Goal: Task Accomplishment & Management: Use online tool/utility

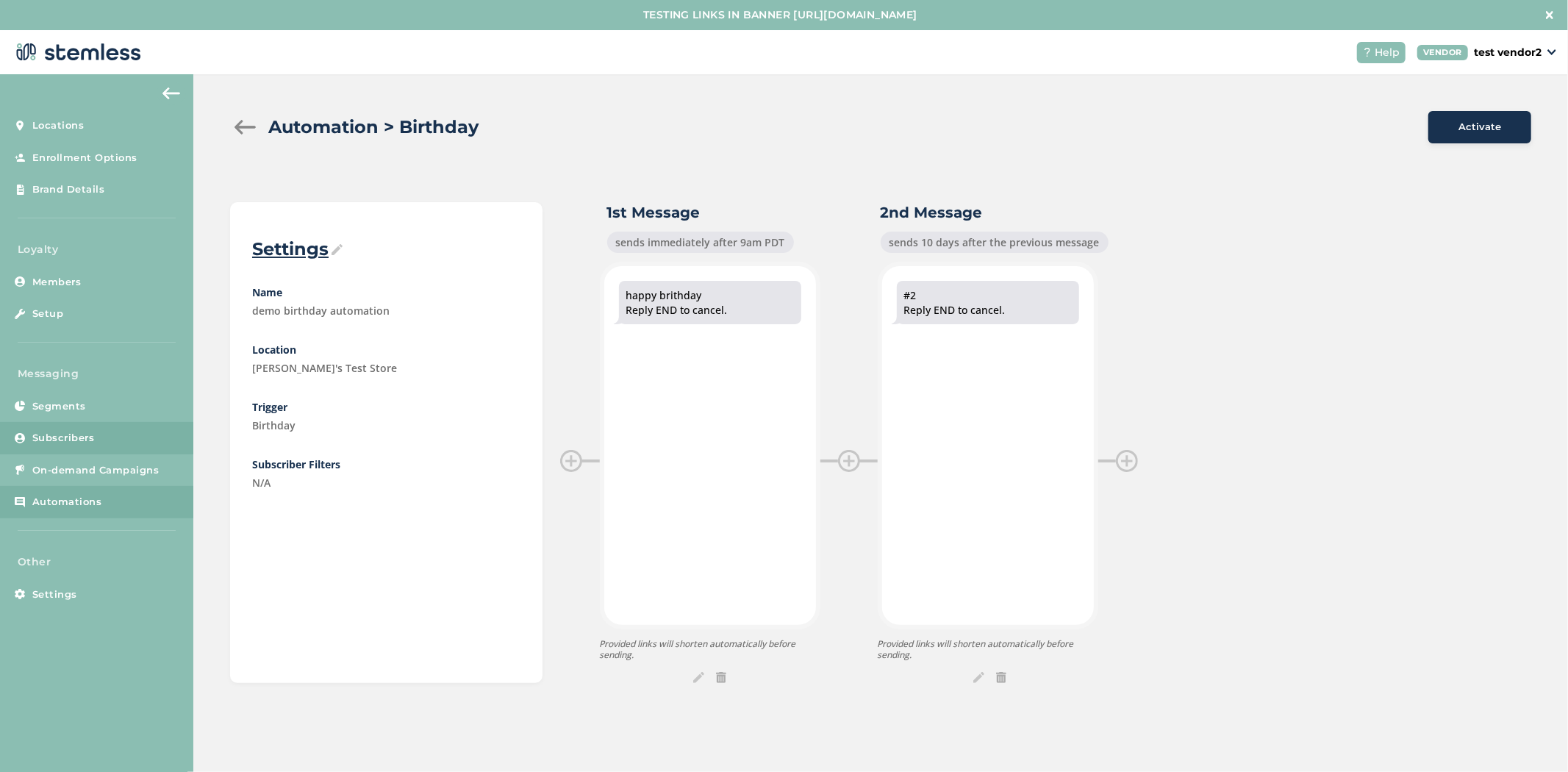
click at [107, 437] on link "Subscribers" at bounding box center [97, 438] width 193 height 33
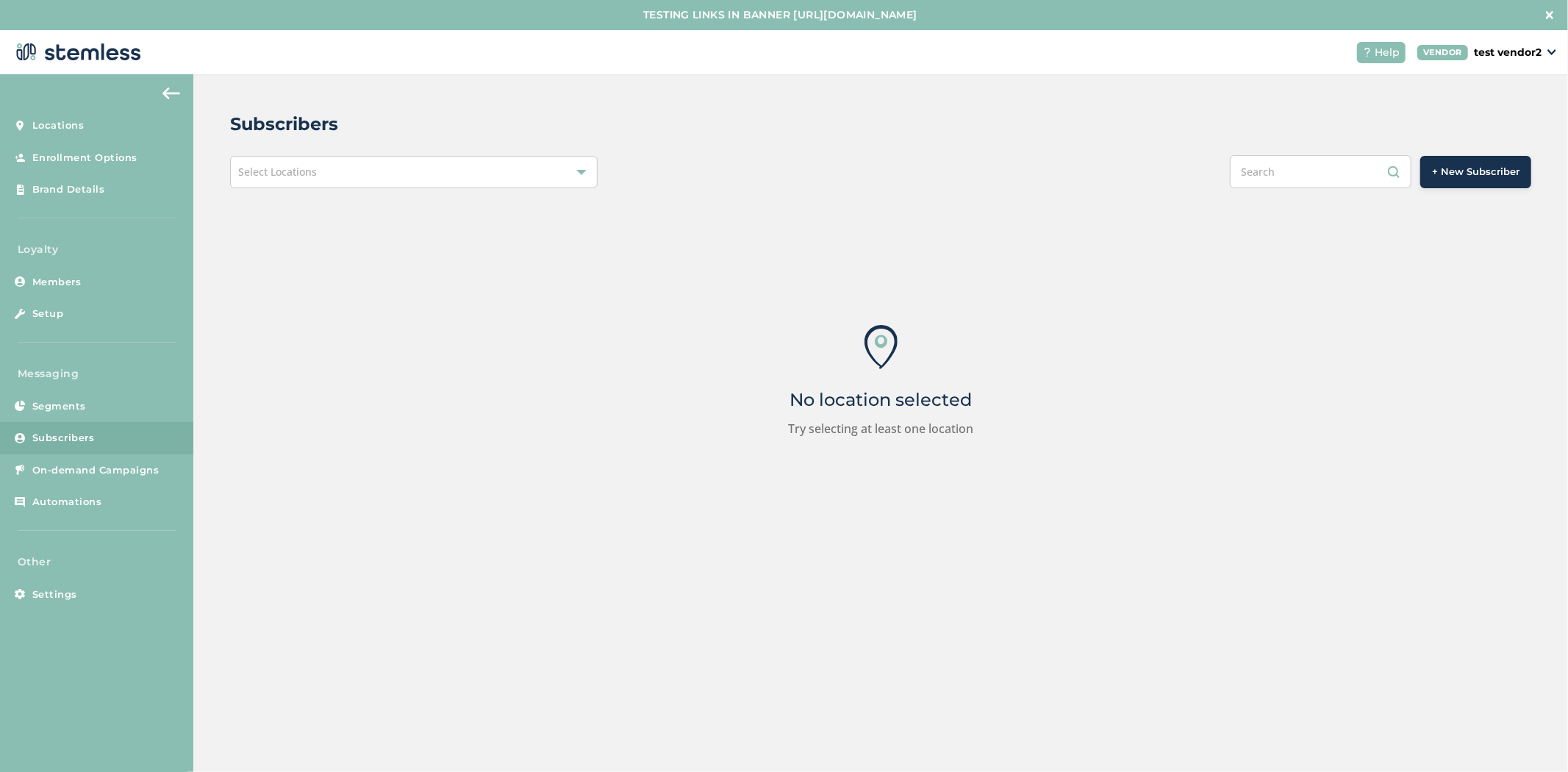
click at [1311, 169] on span "+ New Subscriber" at bounding box center [1475, 172] width 87 height 15
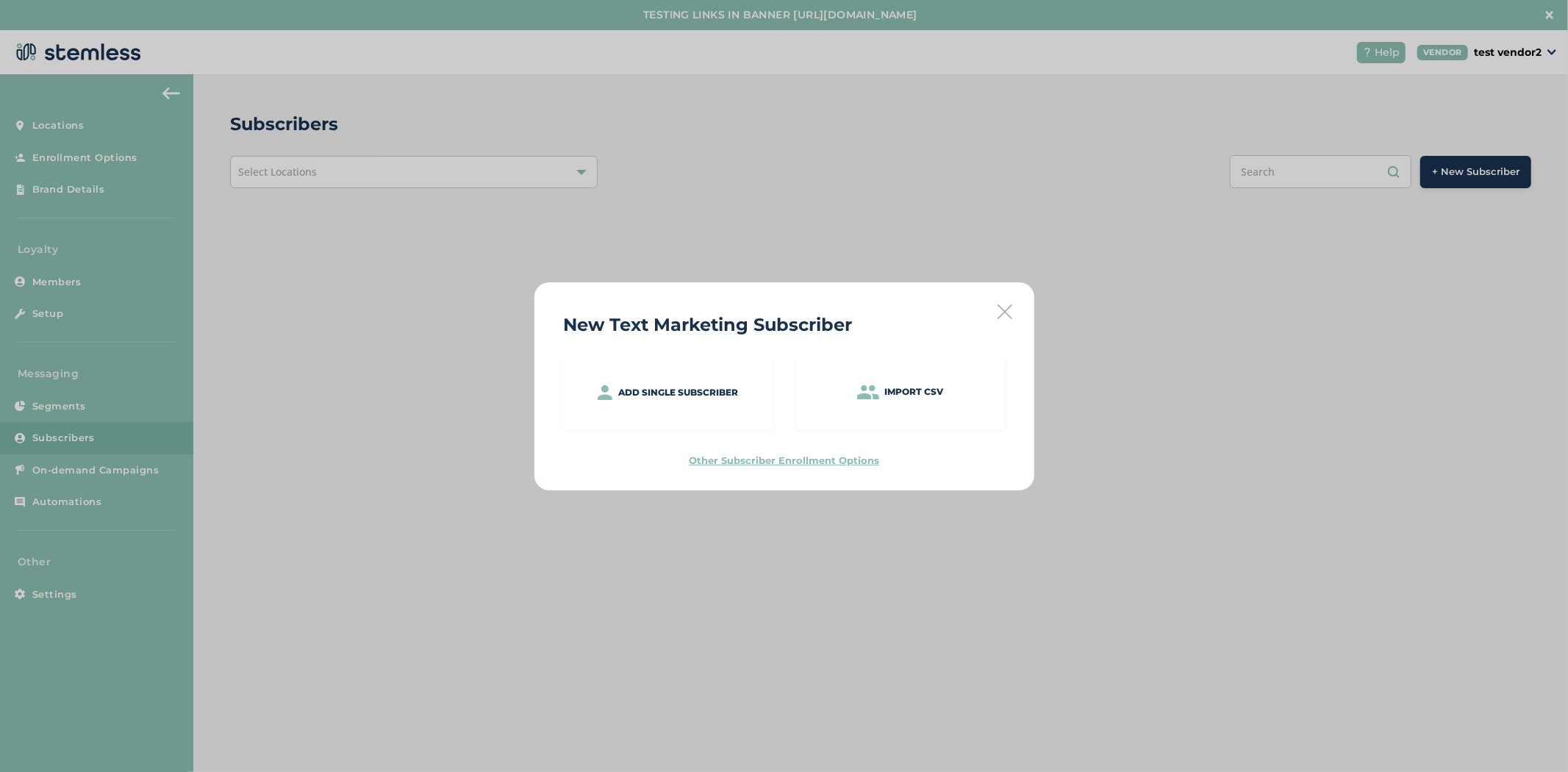
click at [1000, 313] on icon at bounding box center [1005, 311] width 15 height 15
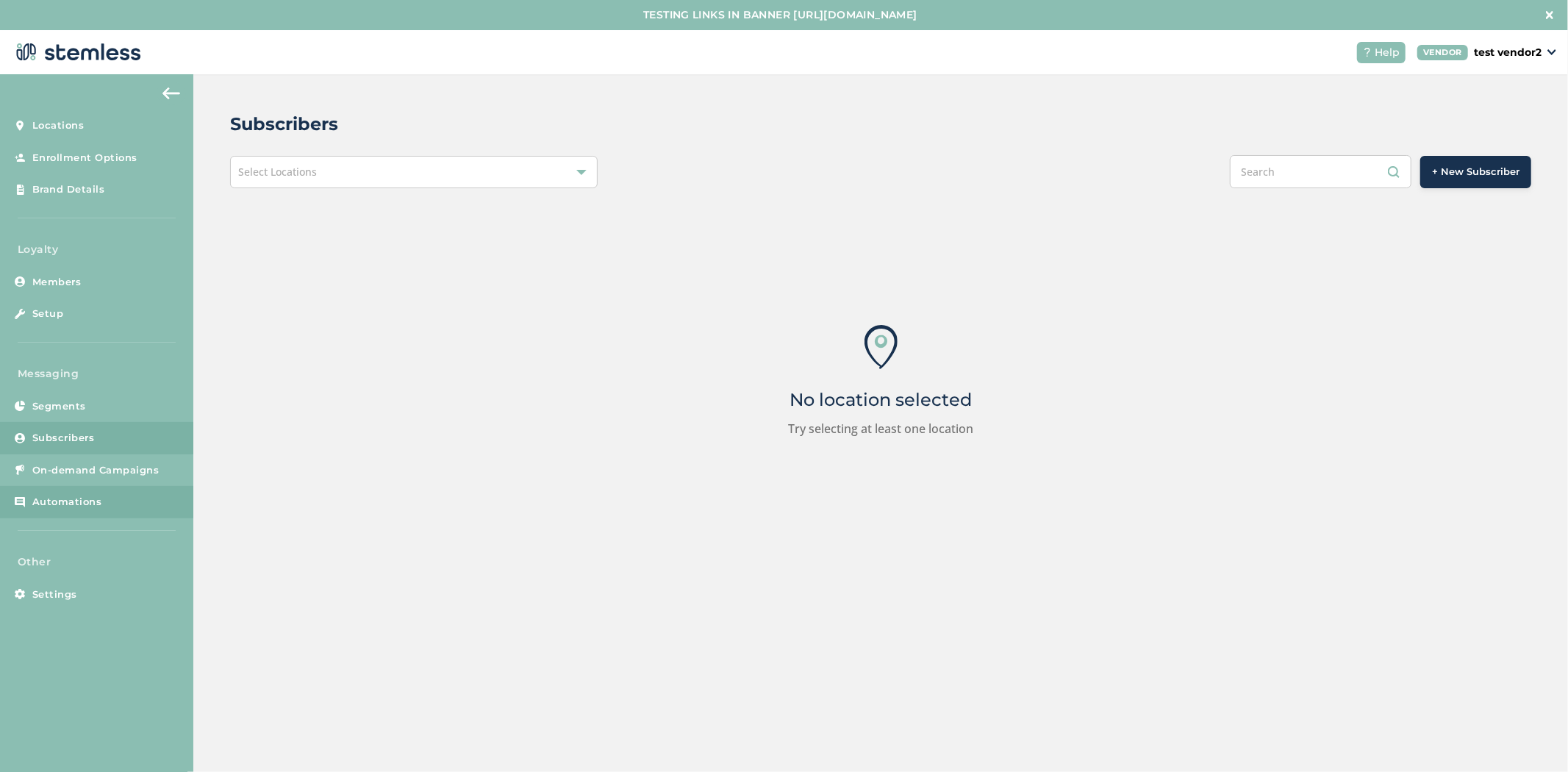
click at [74, 492] on link "Automations" at bounding box center [97, 503] width 193 height 33
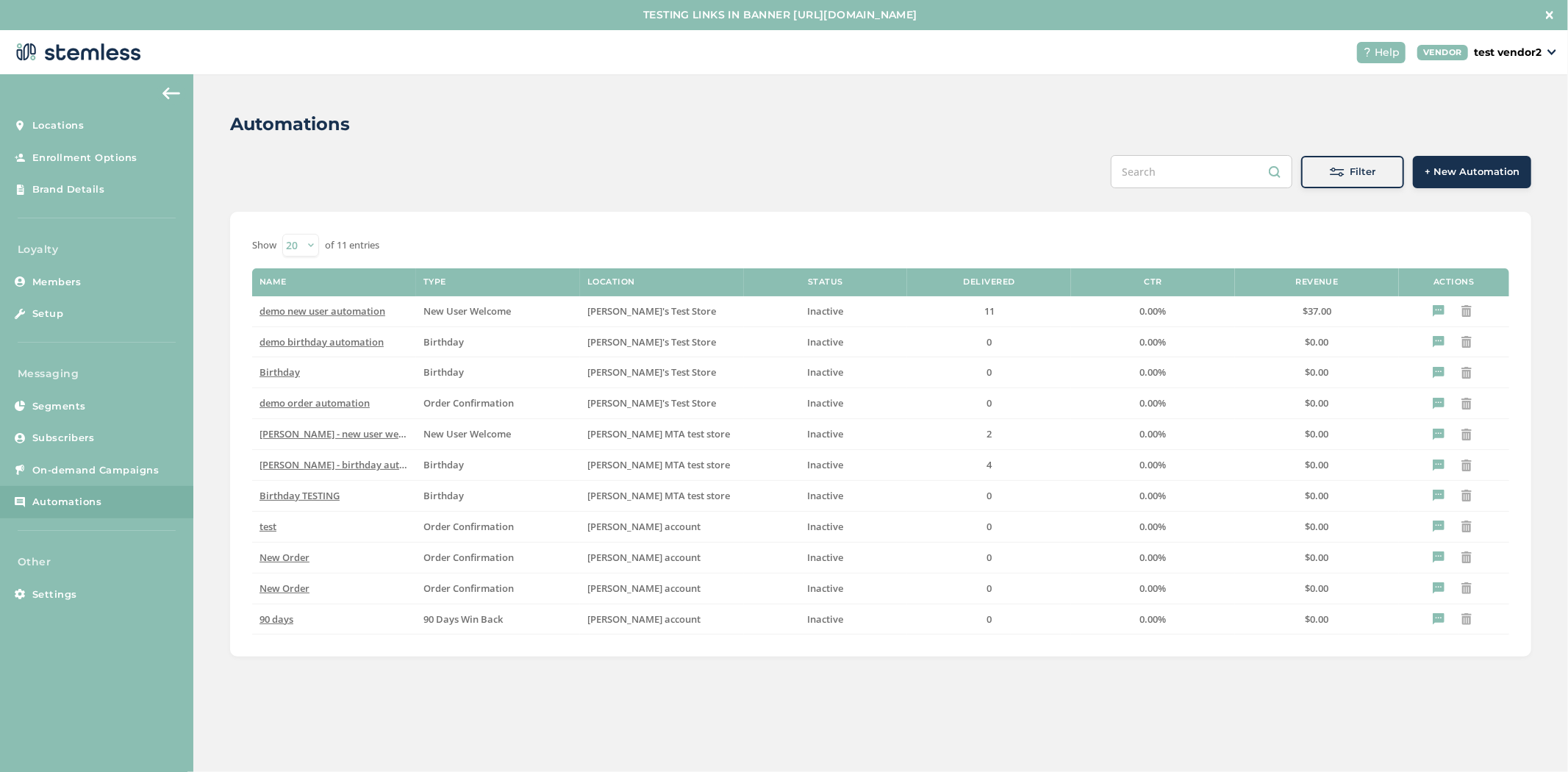
click at [1311, 160] on button "+ New Automation" at bounding box center [1472, 172] width 118 height 33
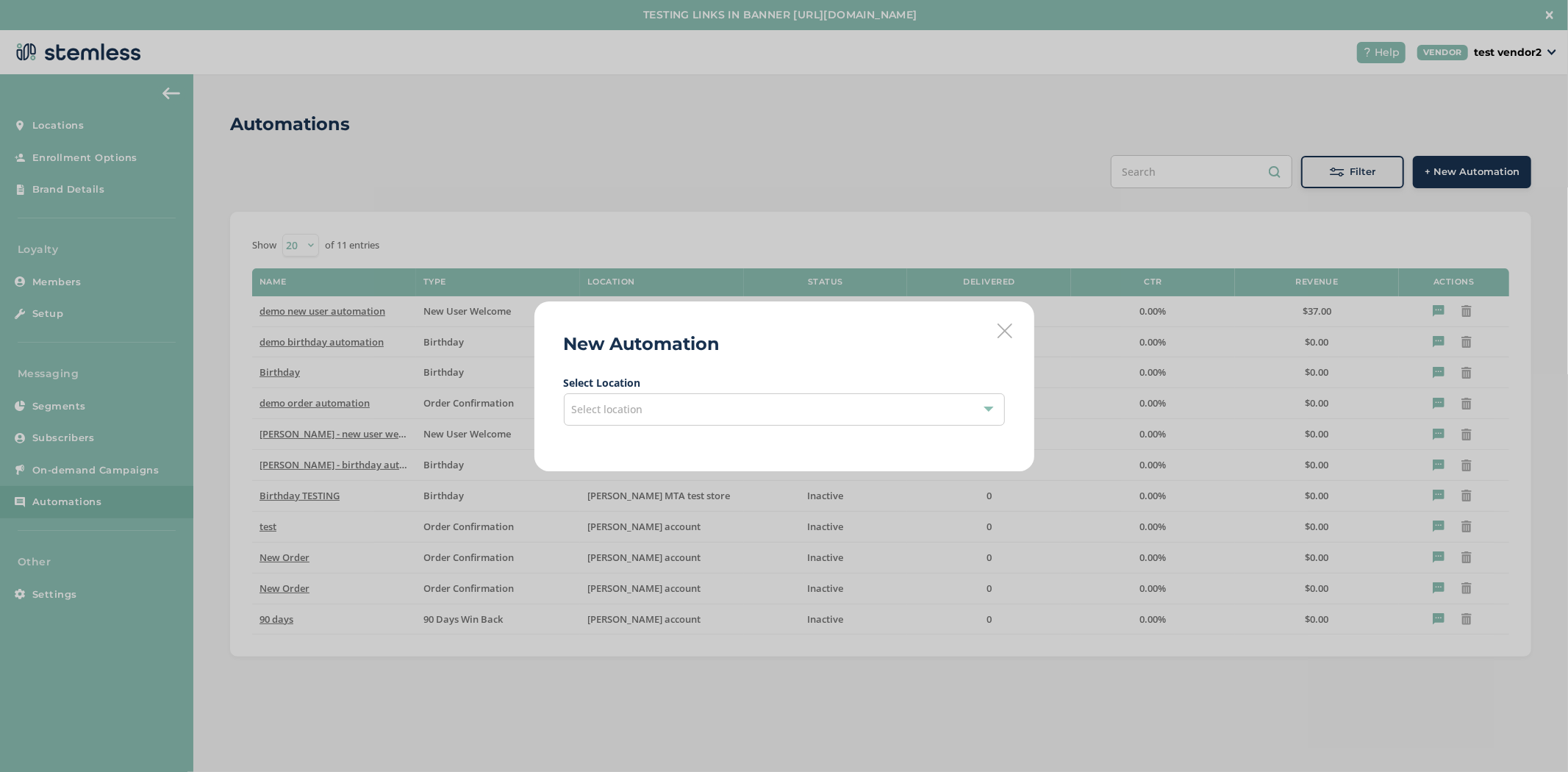
click at [803, 407] on div "Select location" at bounding box center [785, 410] width 441 height 33
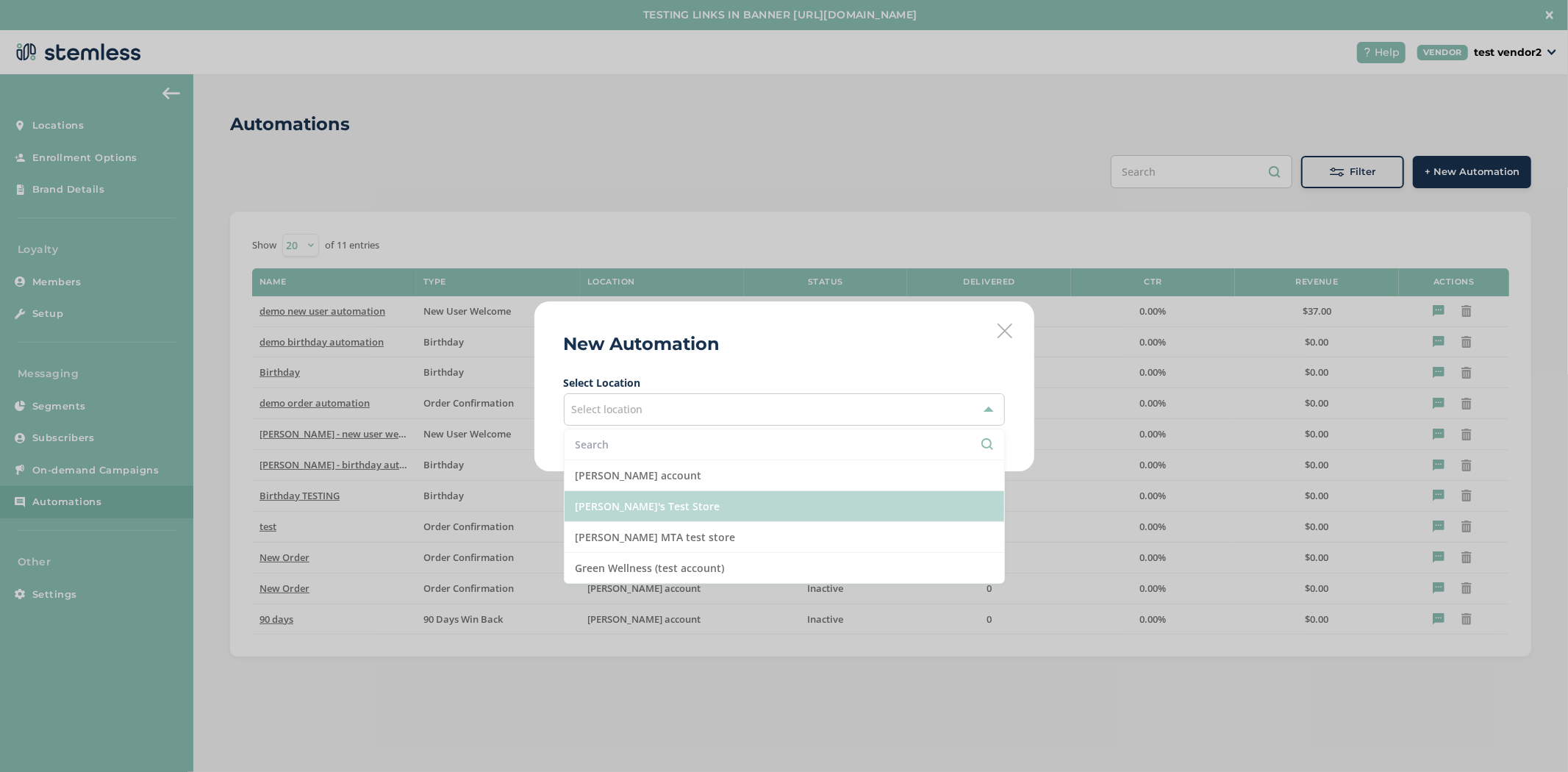
click at [710, 509] on li "[PERSON_NAME]'s Test Store" at bounding box center [785, 507] width 440 height 31
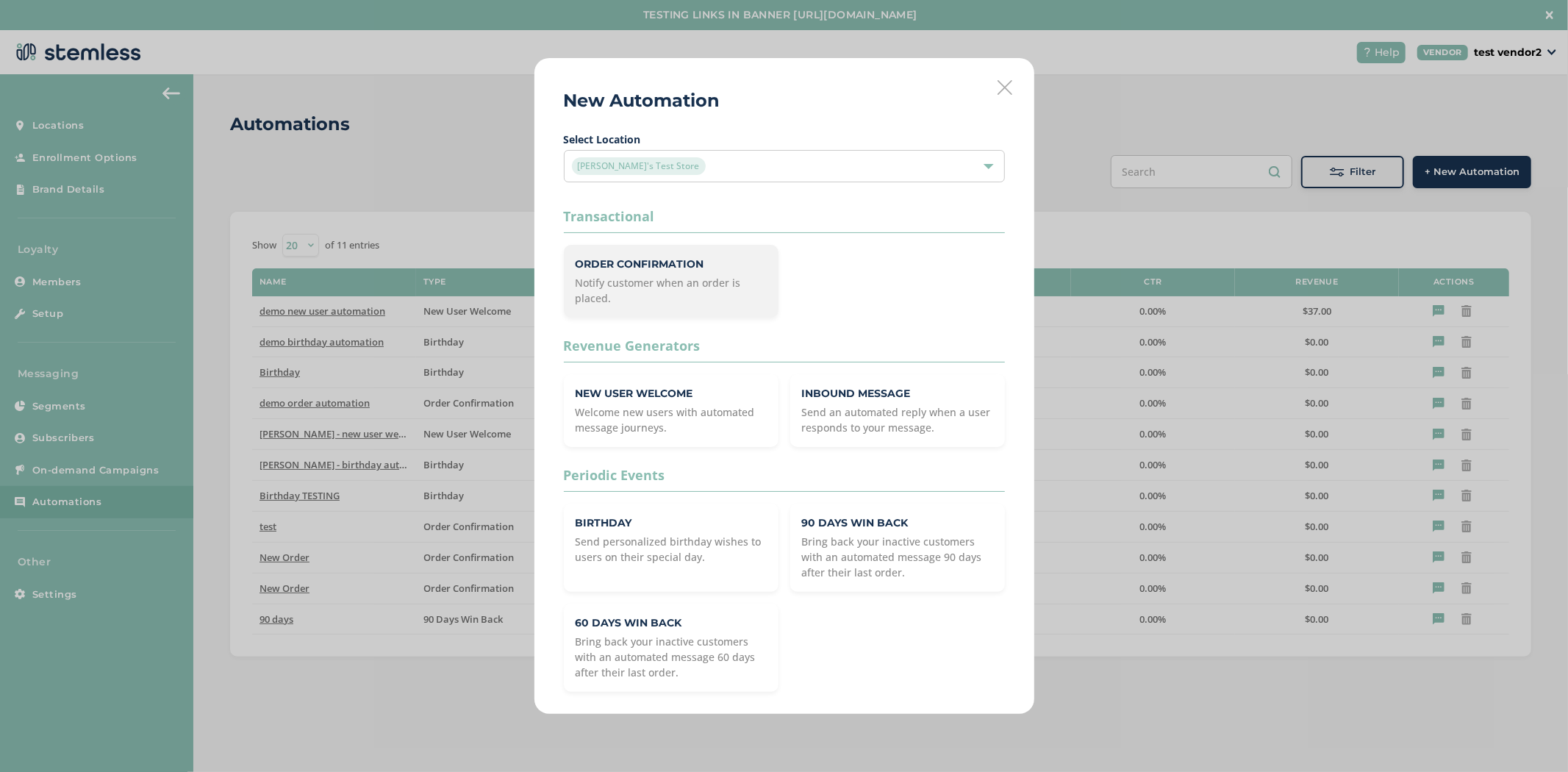
click at [621, 255] on div "Order Confirmation Notify customer when an order is placed." at bounding box center [671, 281] width 214 height 73
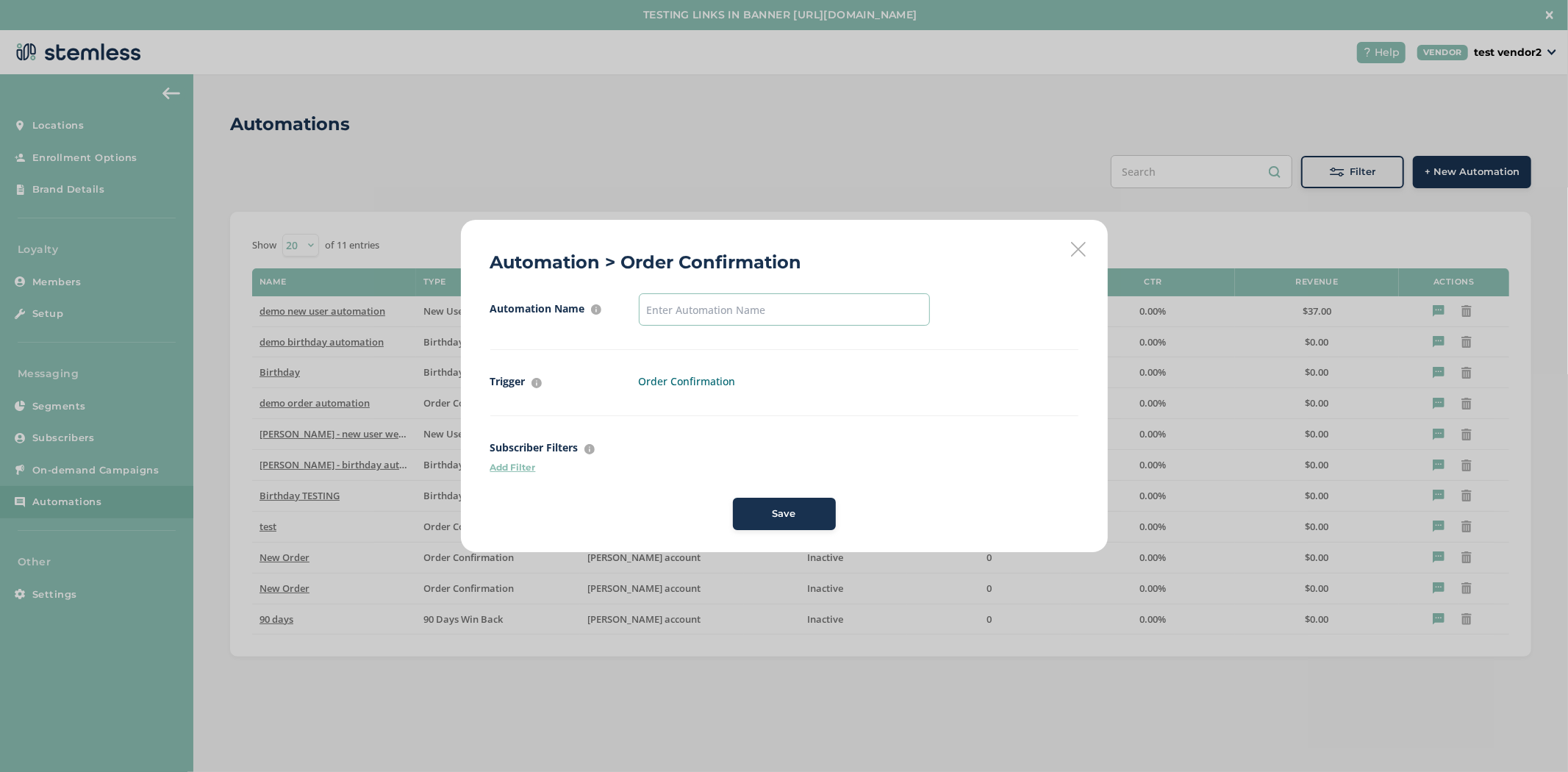
click at [680, 313] on input "text" at bounding box center [784, 310] width 291 height 33
drag, startPoint x: 747, startPoint y: 320, endPoint x: 748, endPoint y: 302, distance: 18.0
click at [747, 320] on input "text" at bounding box center [784, 310] width 291 height 33
type input "Order Complete"
click at [770, 505] on button "Save" at bounding box center [784, 514] width 103 height 33
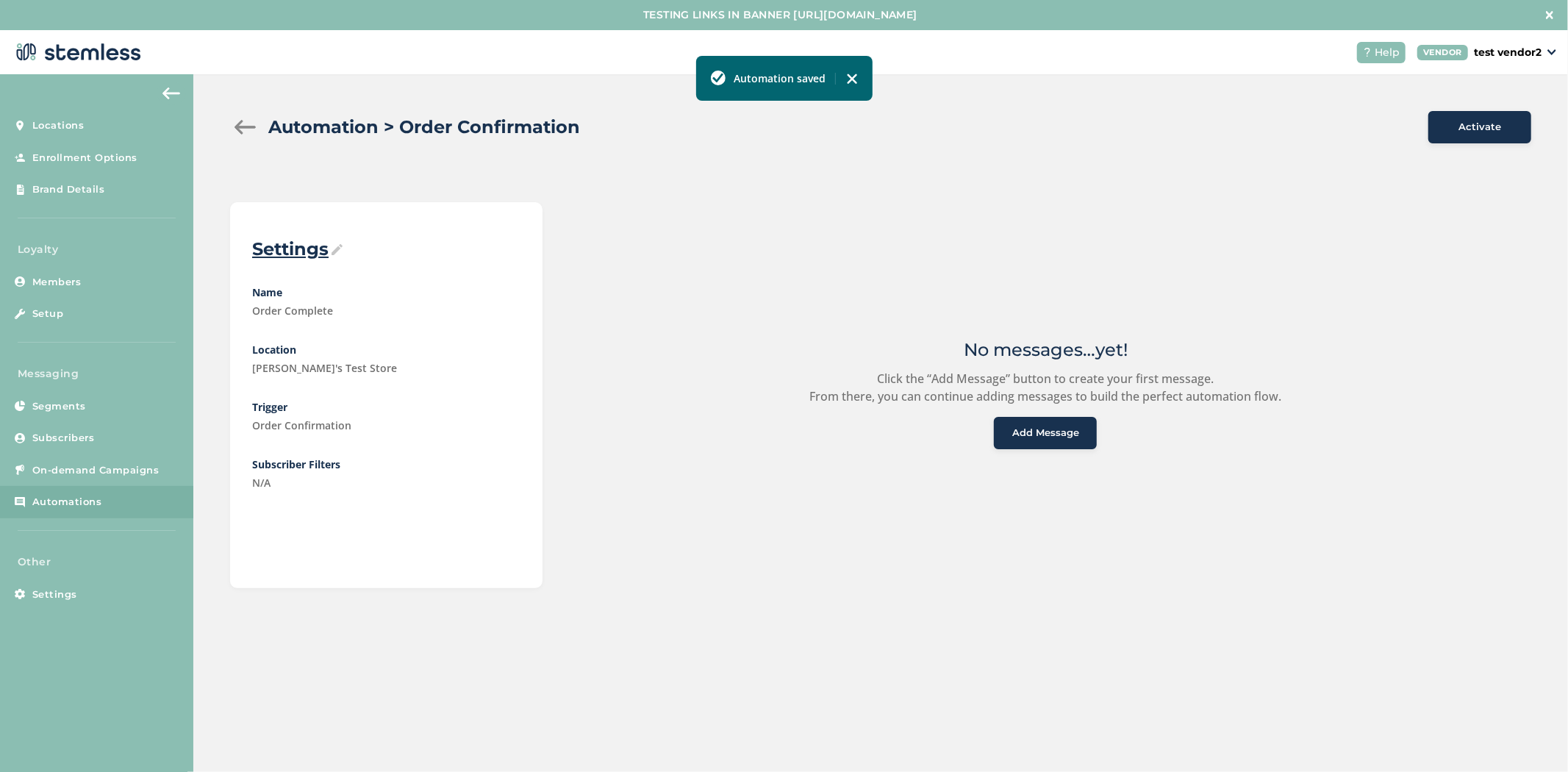
click at [1053, 445] on button "Add Message" at bounding box center [1045, 434] width 103 height 33
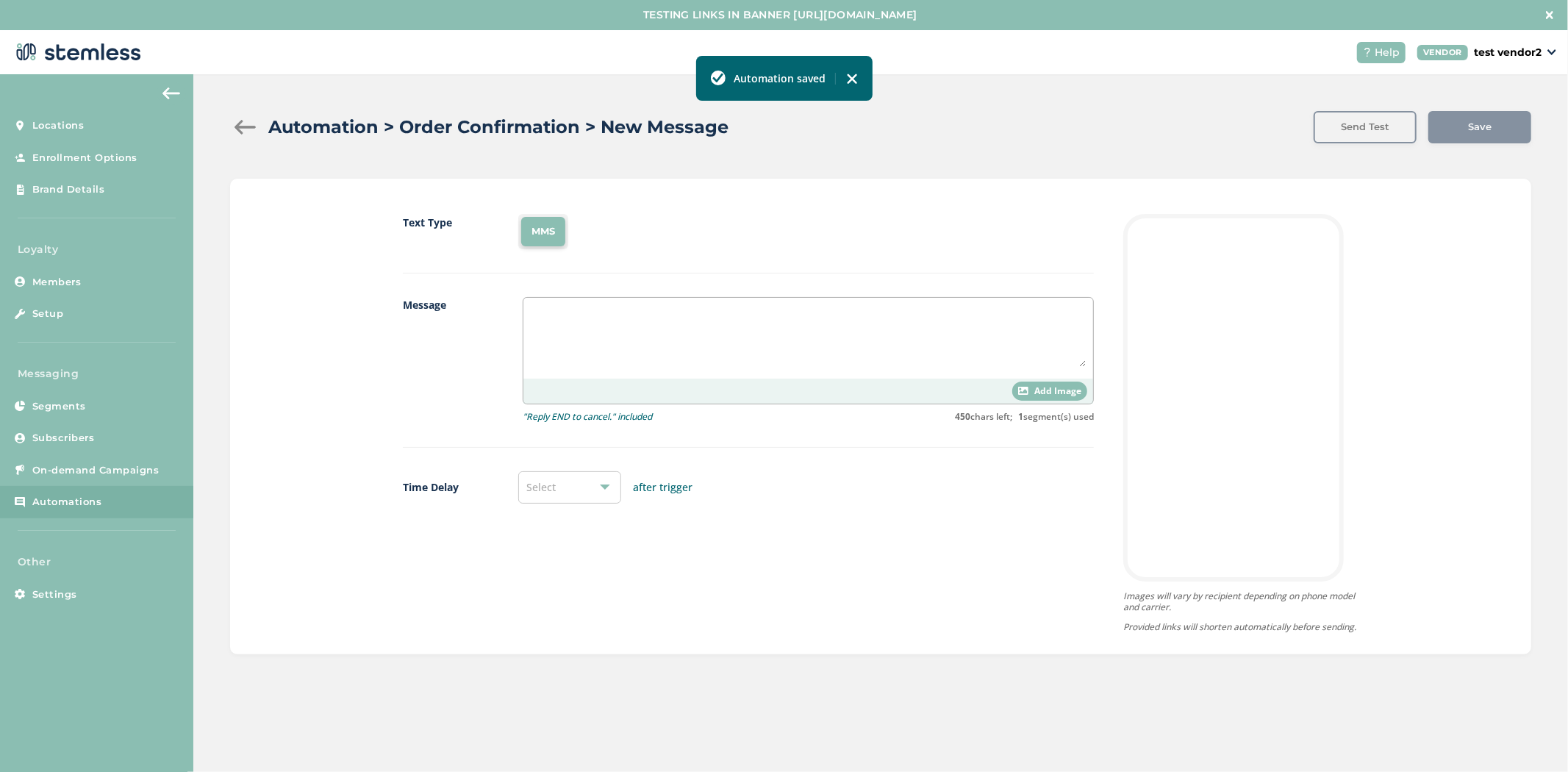
click at [1047, 385] on span "Add Image" at bounding box center [1058, 391] width 47 height 13
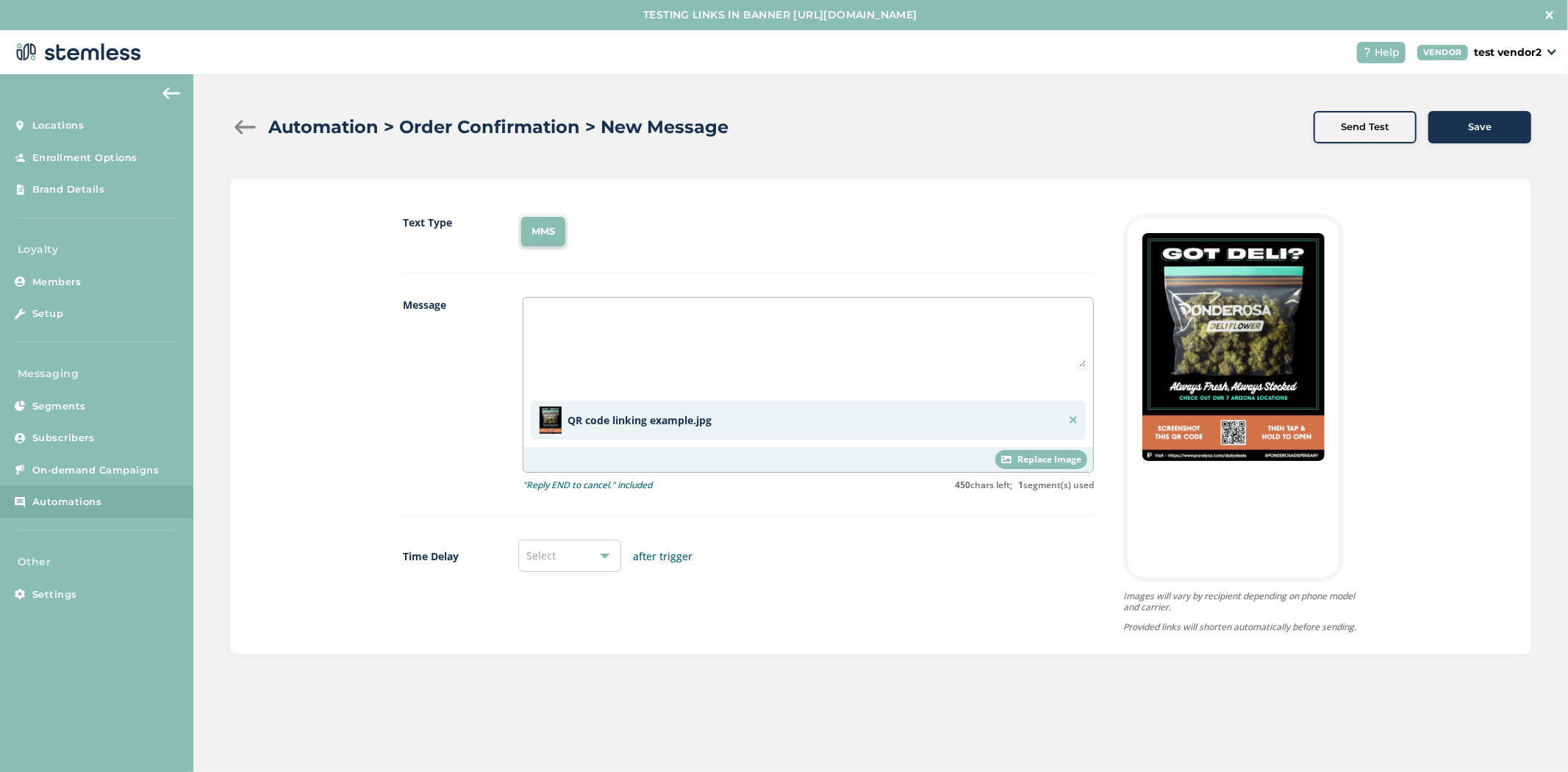
click at [766, 333] on textarea at bounding box center [808, 336] width 555 height 62
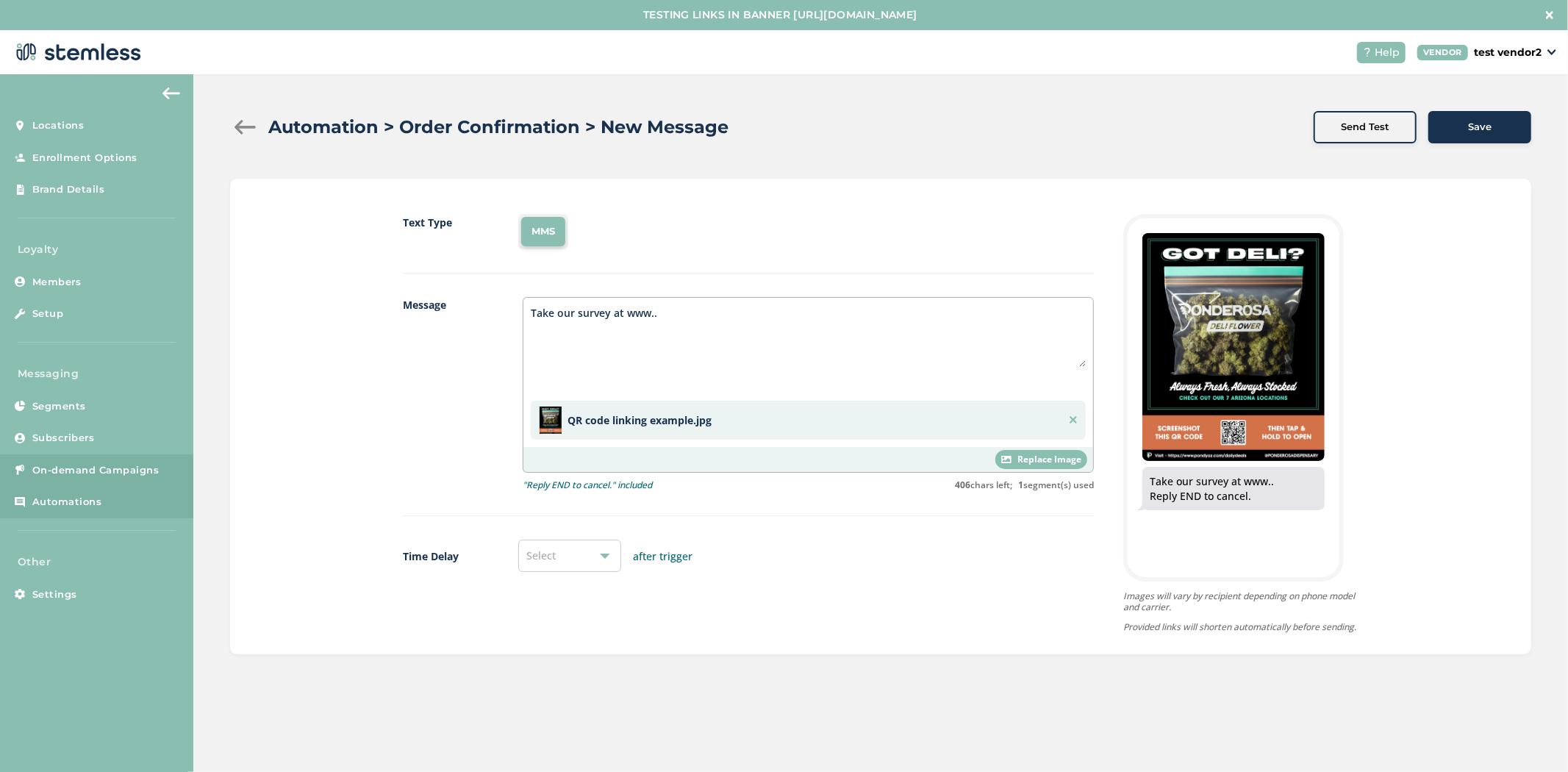
type textarea "Take our survey at www.."
click at [95, 472] on span "On-demand Campaigns" at bounding box center [96, 470] width 127 height 15
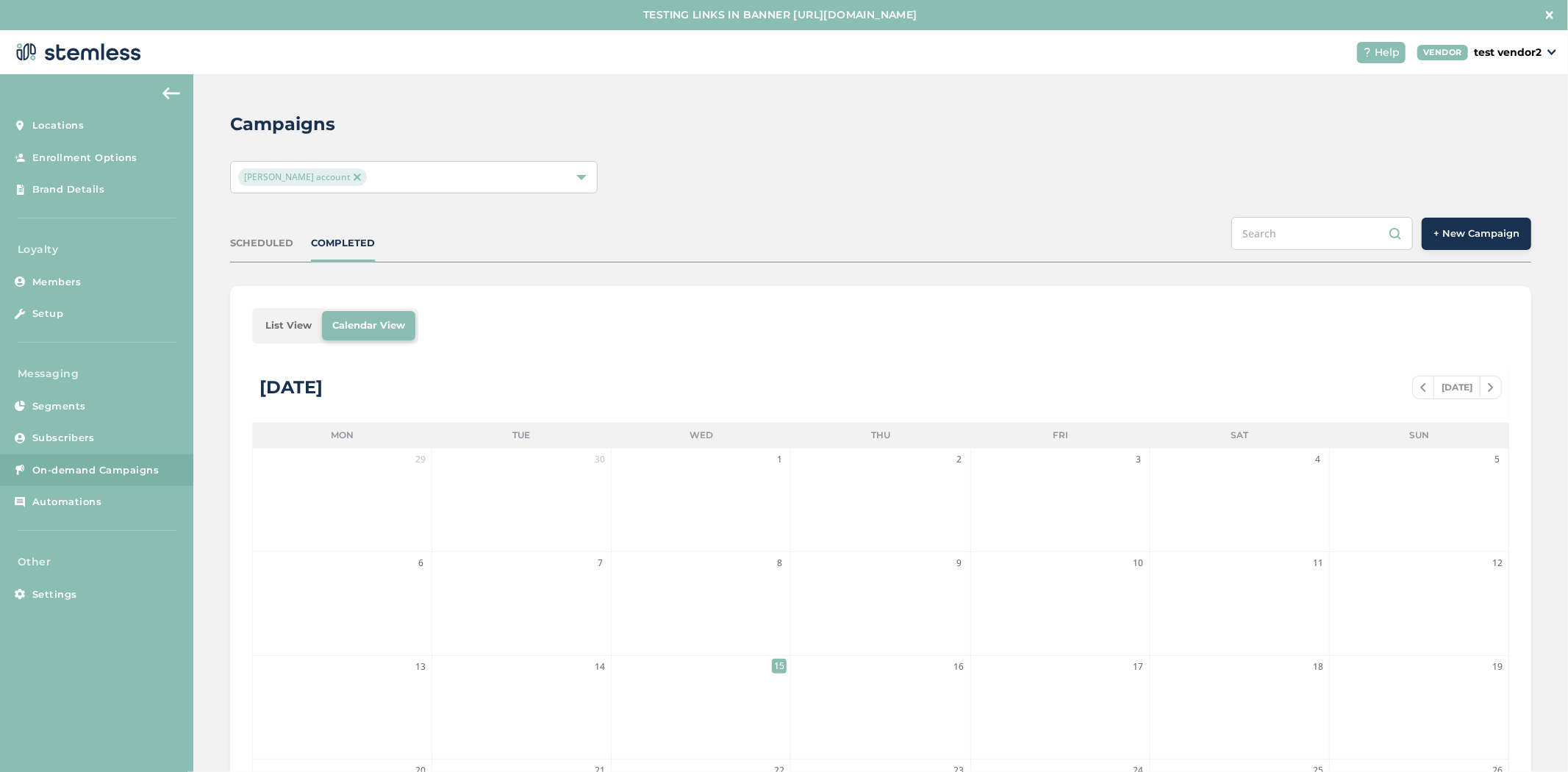
click at [1311, 238] on span "+ New Campaign" at bounding box center [1476, 234] width 86 height 15
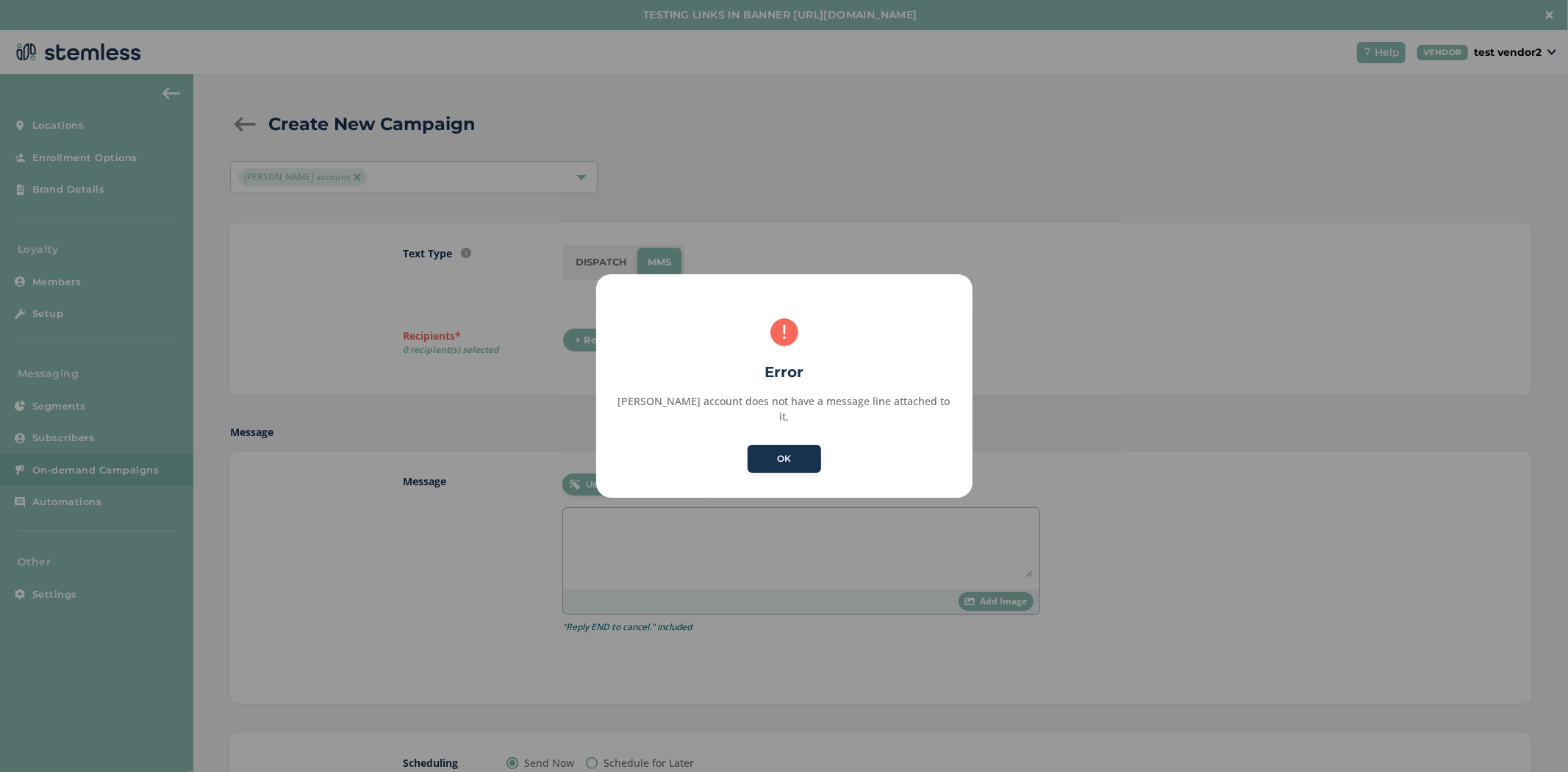
click at [586, 265] on div "× Error Brian Vend account does not have a message line attached to it. OK No C…" at bounding box center [784, 386] width 1568 height 772
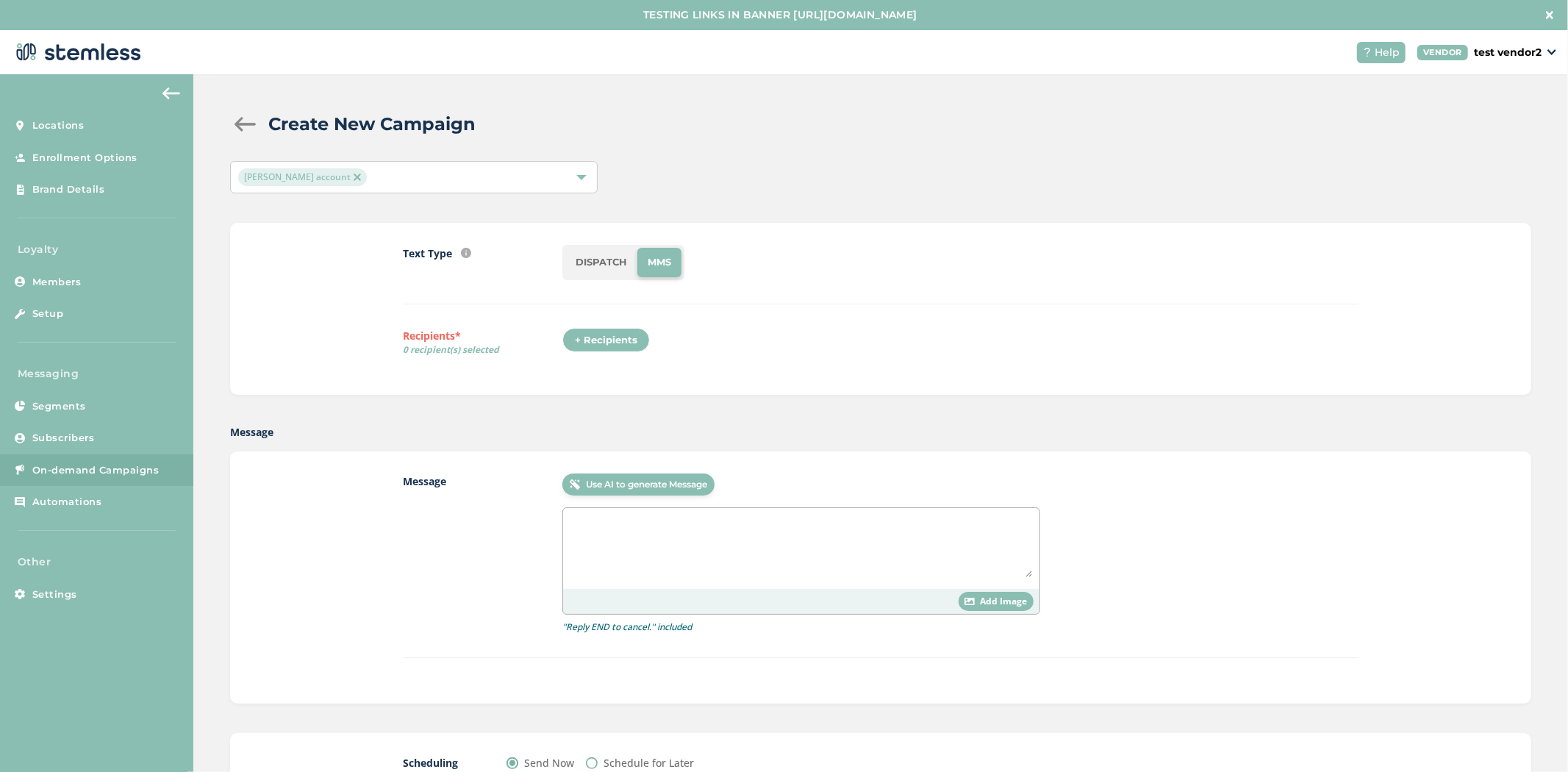
click at [608, 266] on li "DISPATCH" at bounding box center [601, 262] width 72 height 29
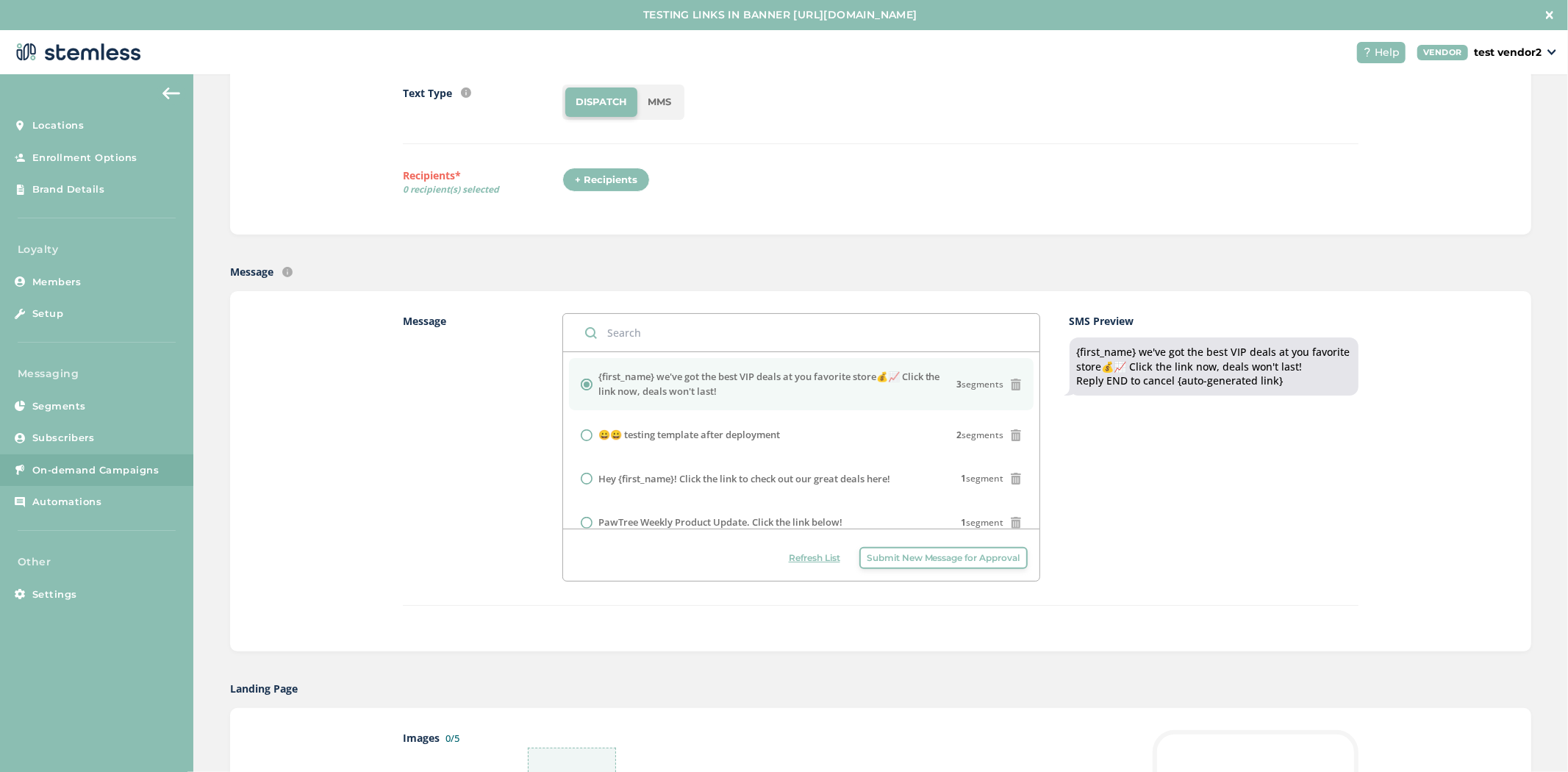
scroll to position [163, 0]
click at [607, 184] on div "+ Recipients" at bounding box center [606, 178] width 87 height 25
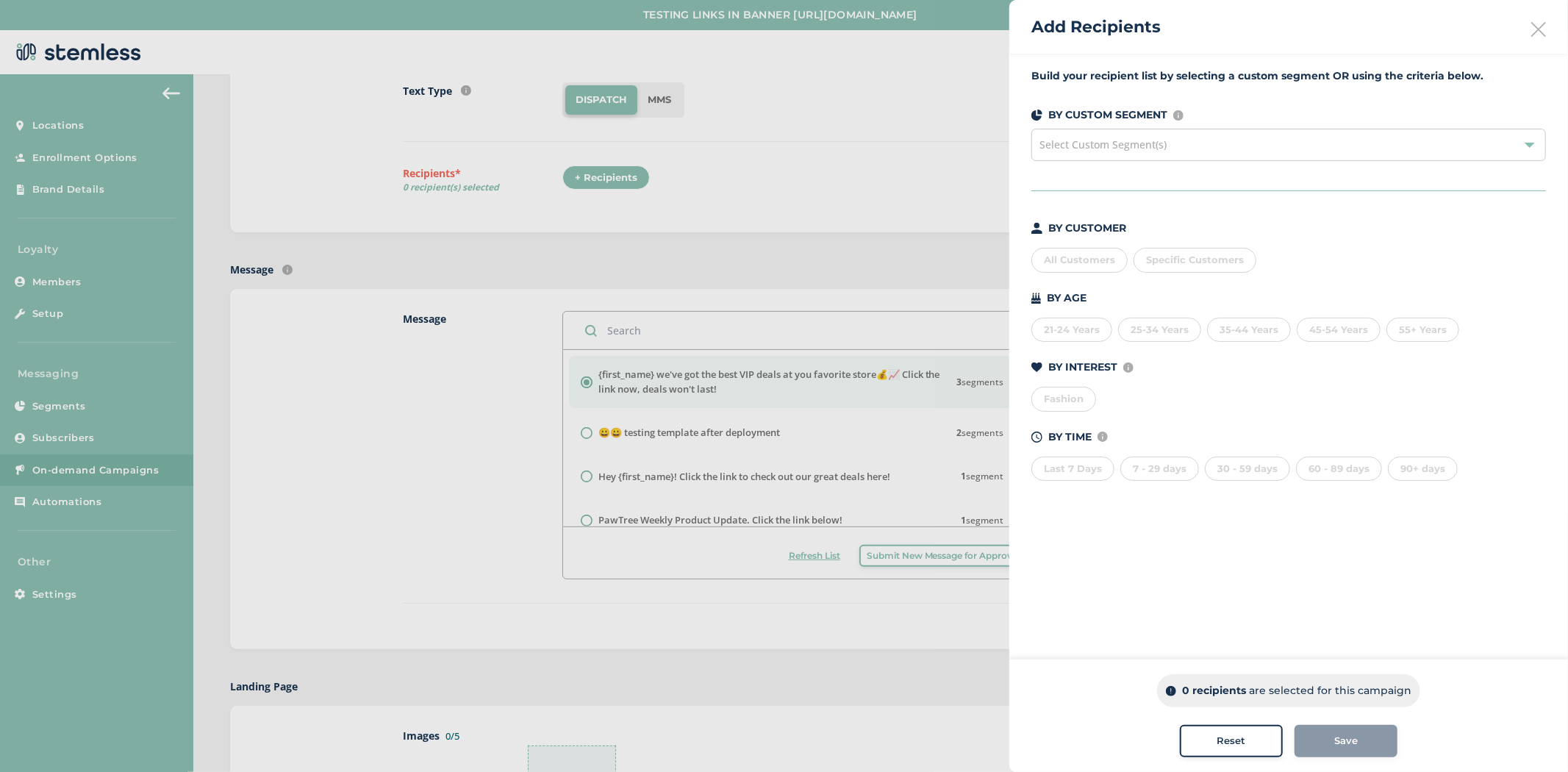
drag, startPoint x: 1056, startPoint y: 299, endPoint x: 1042, endPoint y: 299, distance: 14.0
click at [1042, 299] on div "BY AGE" at bounding box center [1289, 298] width 515 height 15
drag, startPoint x: 1099, startPoint y: 372, endPoint x: 1053, endPoint y: 372, distance: 46.0
click at [1053, 372] on p "BY INTEREST" at bounding box center [1083, 368] width 69 height 15
drag, startPoint x: 1056, startPoint y: 435, endPoint x: 1106, endPoint y: 452, distance: 52.8
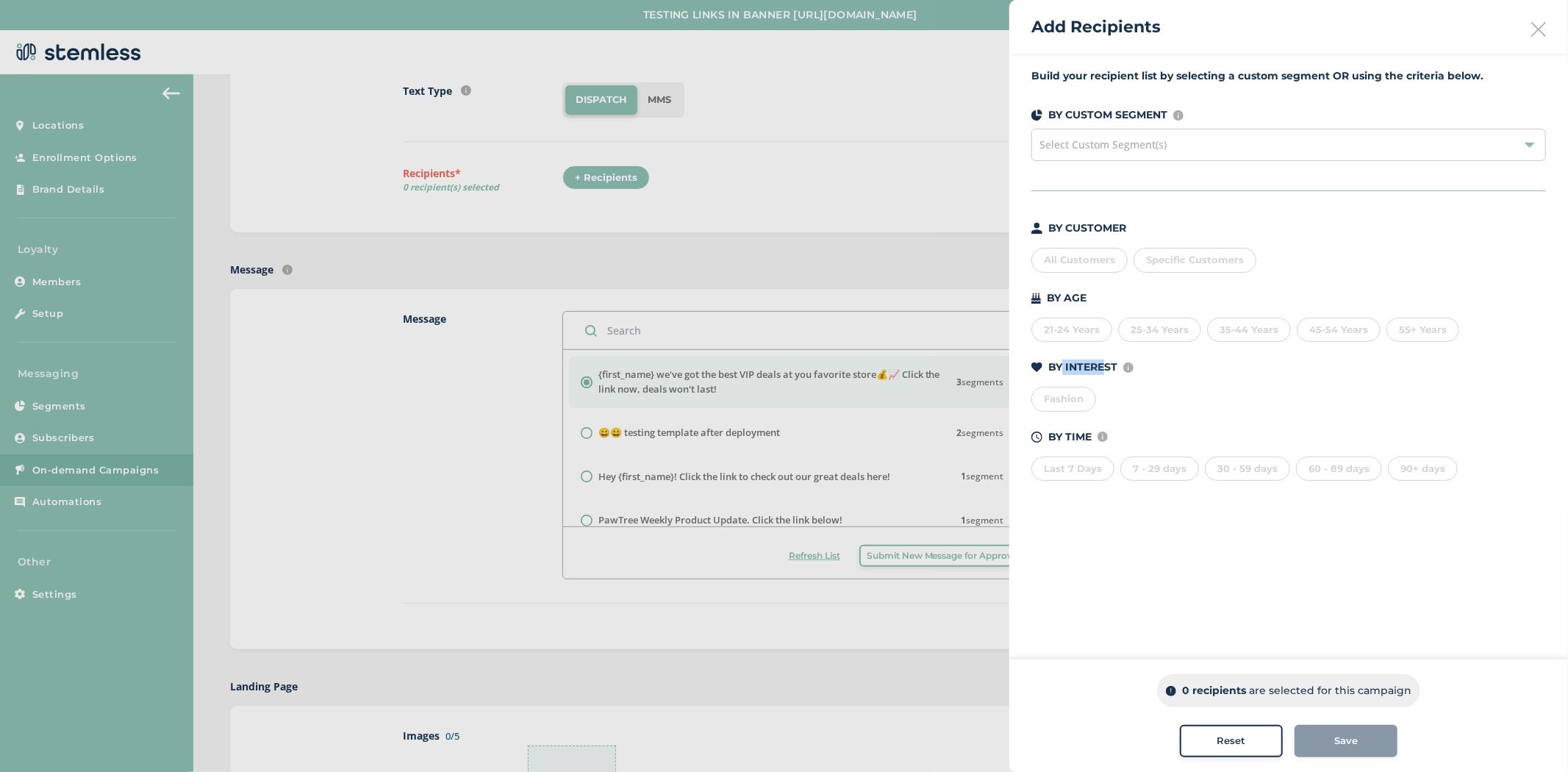
click at [1089, 433] on p "BY TIME" at bounding box center [1070, 437] width 43 height 15
click at [1088, 330] on div "21-24 Years" at bounding box center [1072, 330] width 80 height 25
click at [1069, 396] on div "Fashion" at bounding box center [1064, 400] width 65 height 25
click at [1084, 471] on div "Last 7 Days" at bounding box center [1073, 469] width 83 height 25
drag, startPoint x: 1157, startPoint y: 469, endPoint x: 1377, endPoint y: 618, distance: 265.7
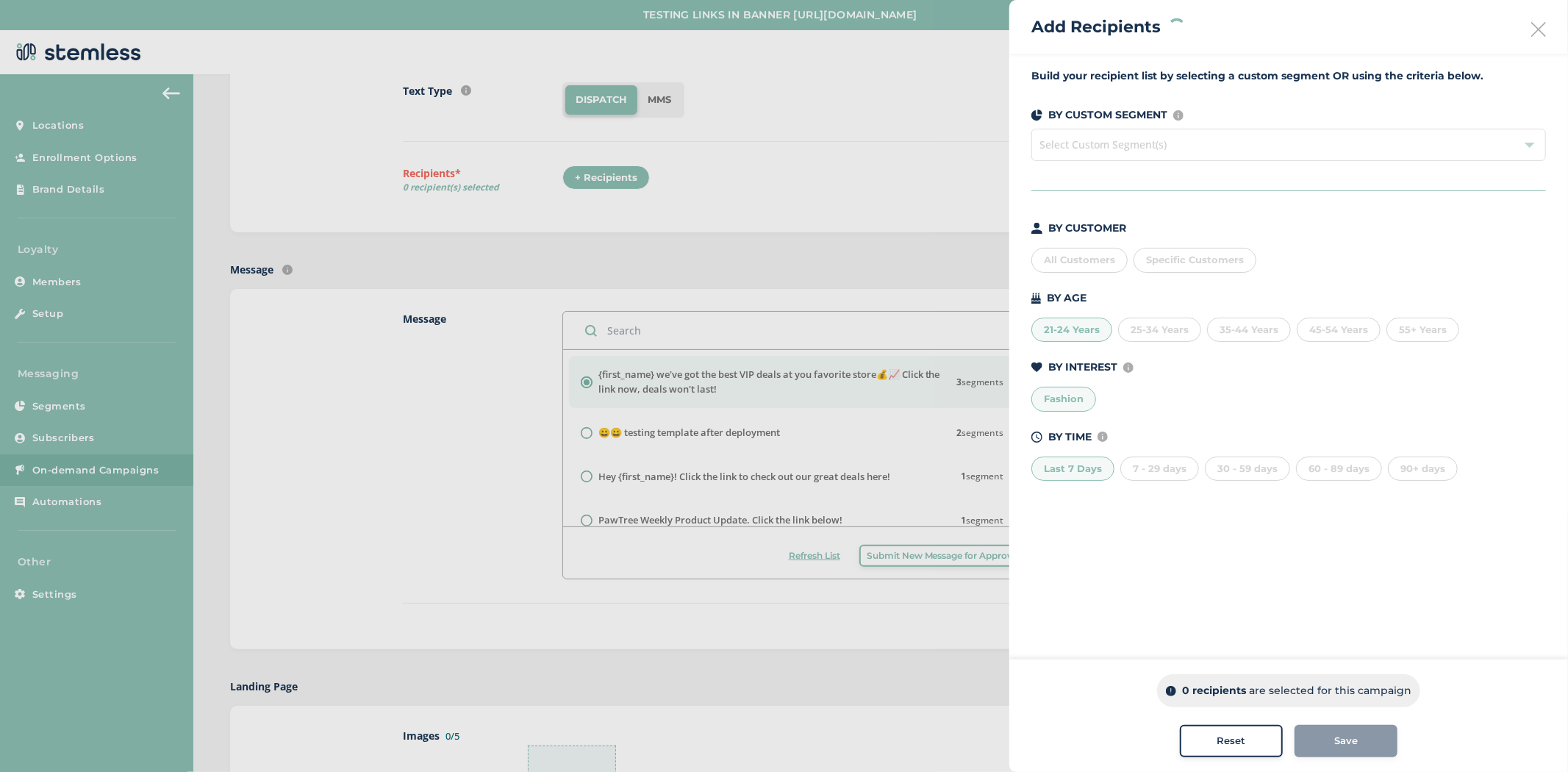
click at [1164, 478] on div "7 - 29 days" at bounding box center [1160, 469] width 79 height 25
click at [1219, 149] on span "Select Custom Segment(s)" at bounding box center [1289, 145] width 515 height 33
click at [1311, 36] on div "Add Recipients" at bounding box center [1289, 26] width 559 height 53
click at [1311, 30] on icon at bounding box center [1539, 29] width 15 height 15
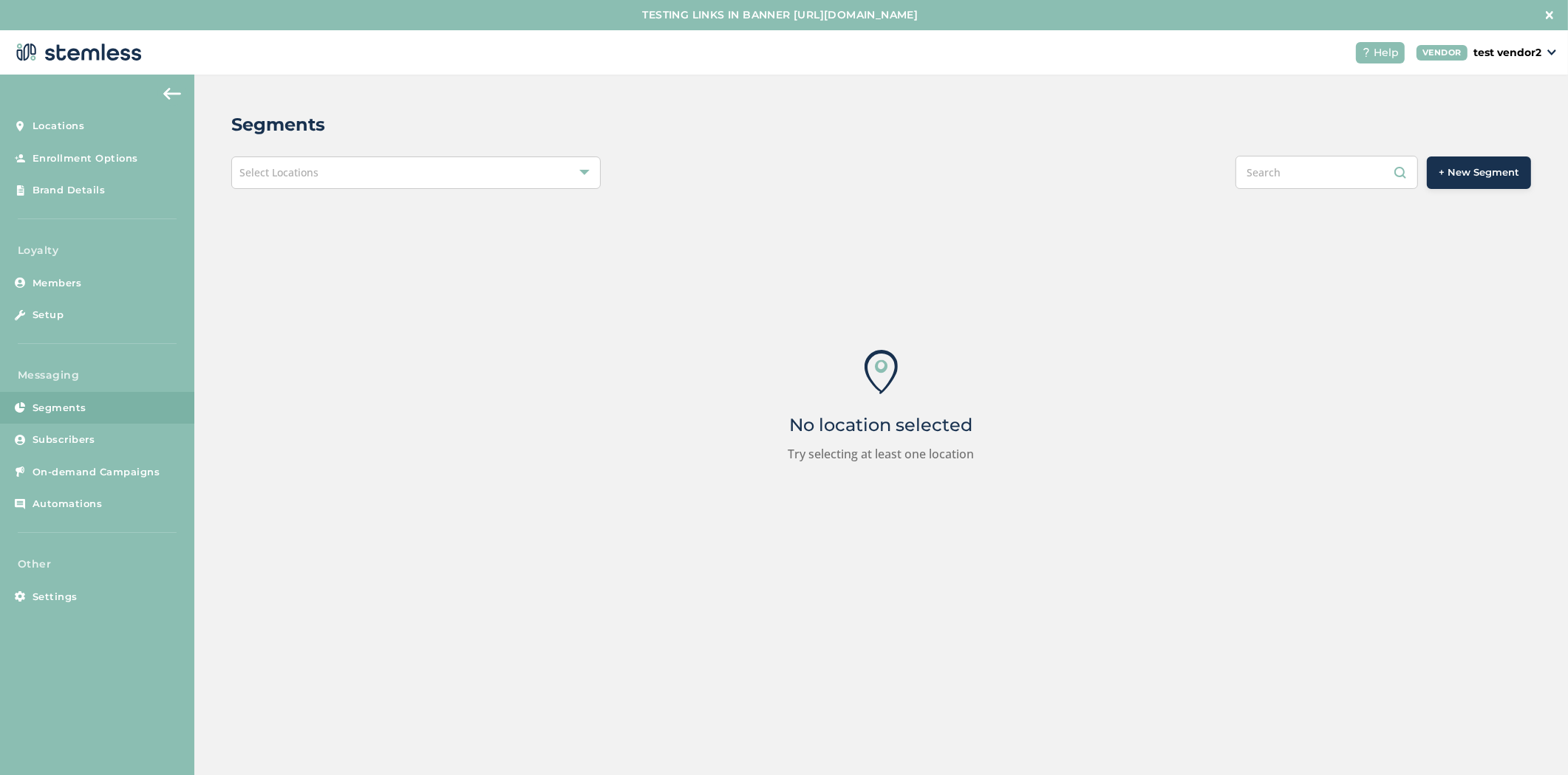
drag, startPoint x: 390, startPoint y: 162, endPoint x: 397, endPoint y: 183, distance: 22.1
click at [392, 166] on div "Select Locations" at bounding box center [415, 173] width 369 height 33
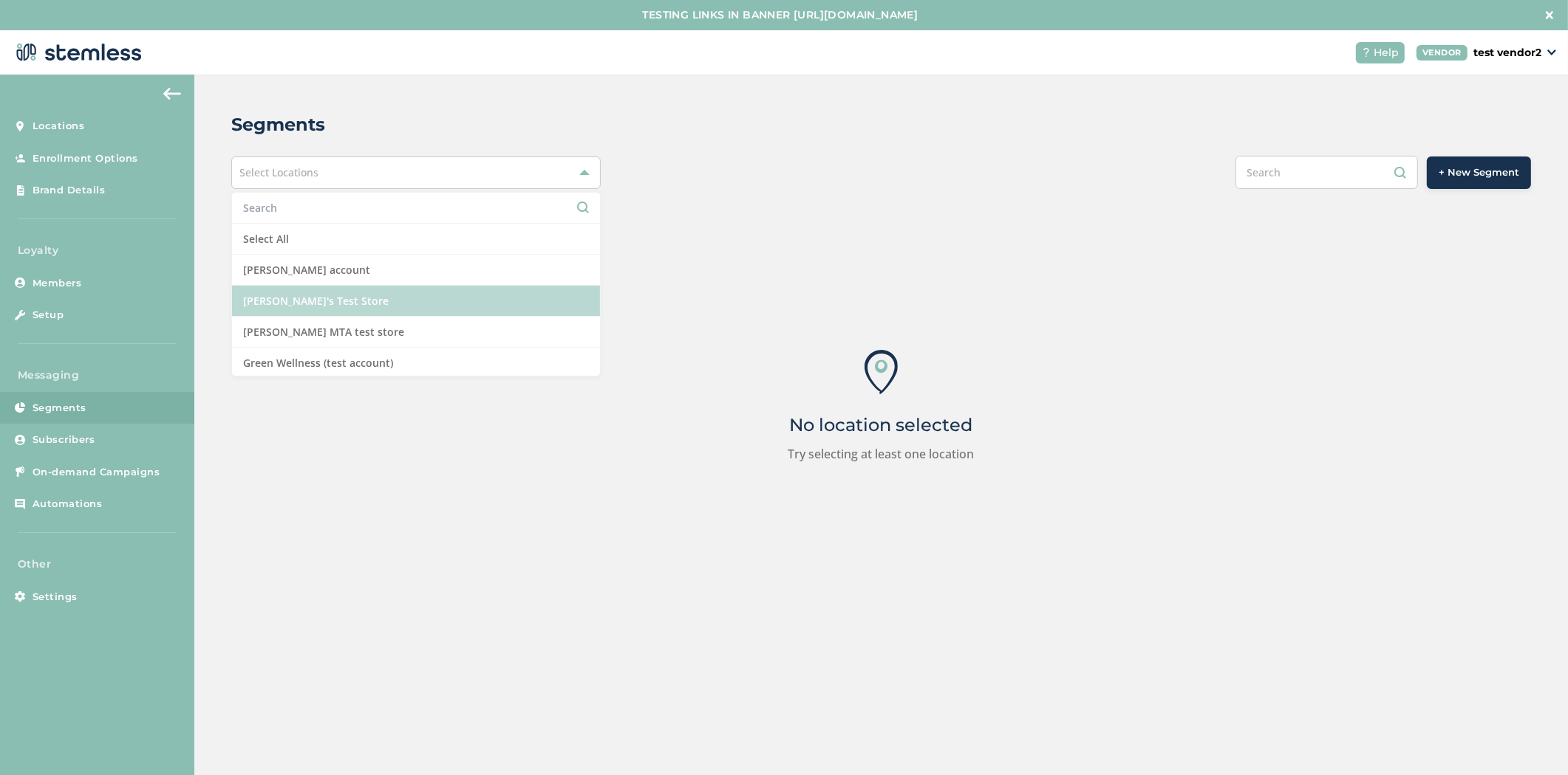
drag, startPoint x: 378, startPoint y: 301, endPoint x: 691, endPoint y: 208, distance: 326.5
click at [381, 299] on li "[PERSON_NAME]'s Test Store" at bounding box center [415, 302] width 368 height 31
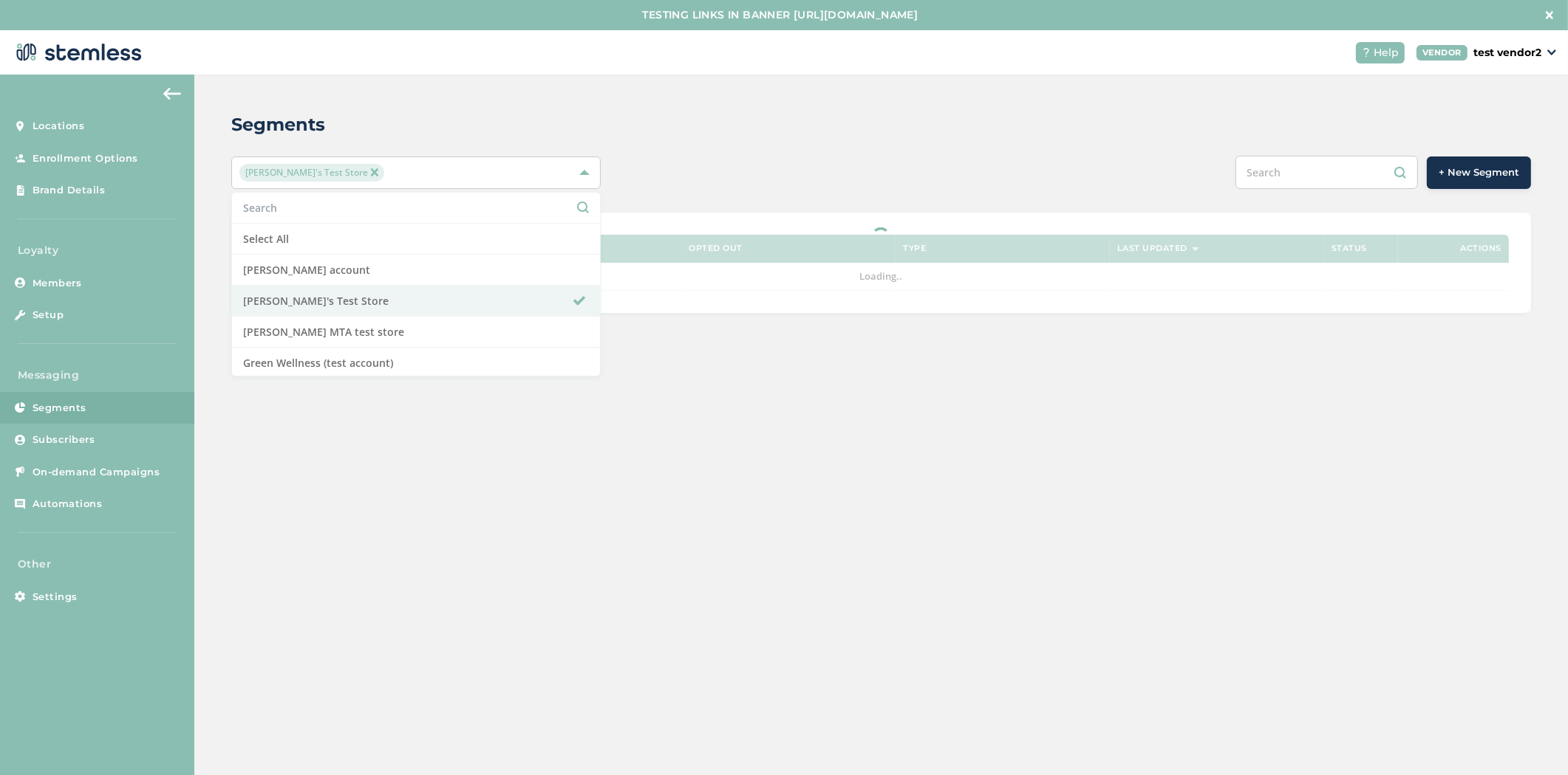
click at [741, 189] on div "Segments [PERSON_NAME]'s Test Store Select All [PERSON_NAME] account [PERSON_NA…" at bounding box center [881, 212] width 1374 height 275
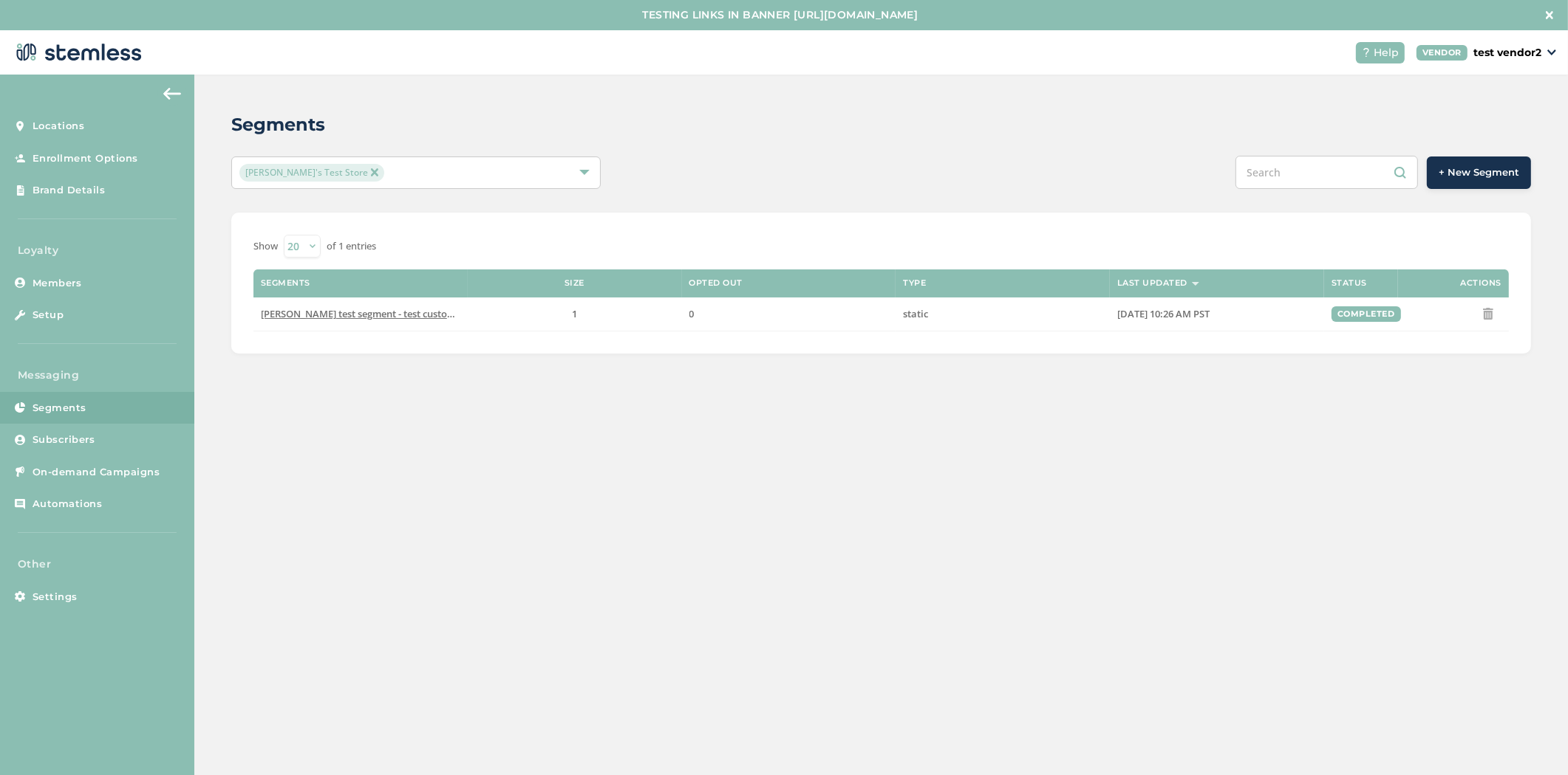
click at [1498, 169] on span "+ New Segment" at bounding box center [1479, 173] width 81 height 15
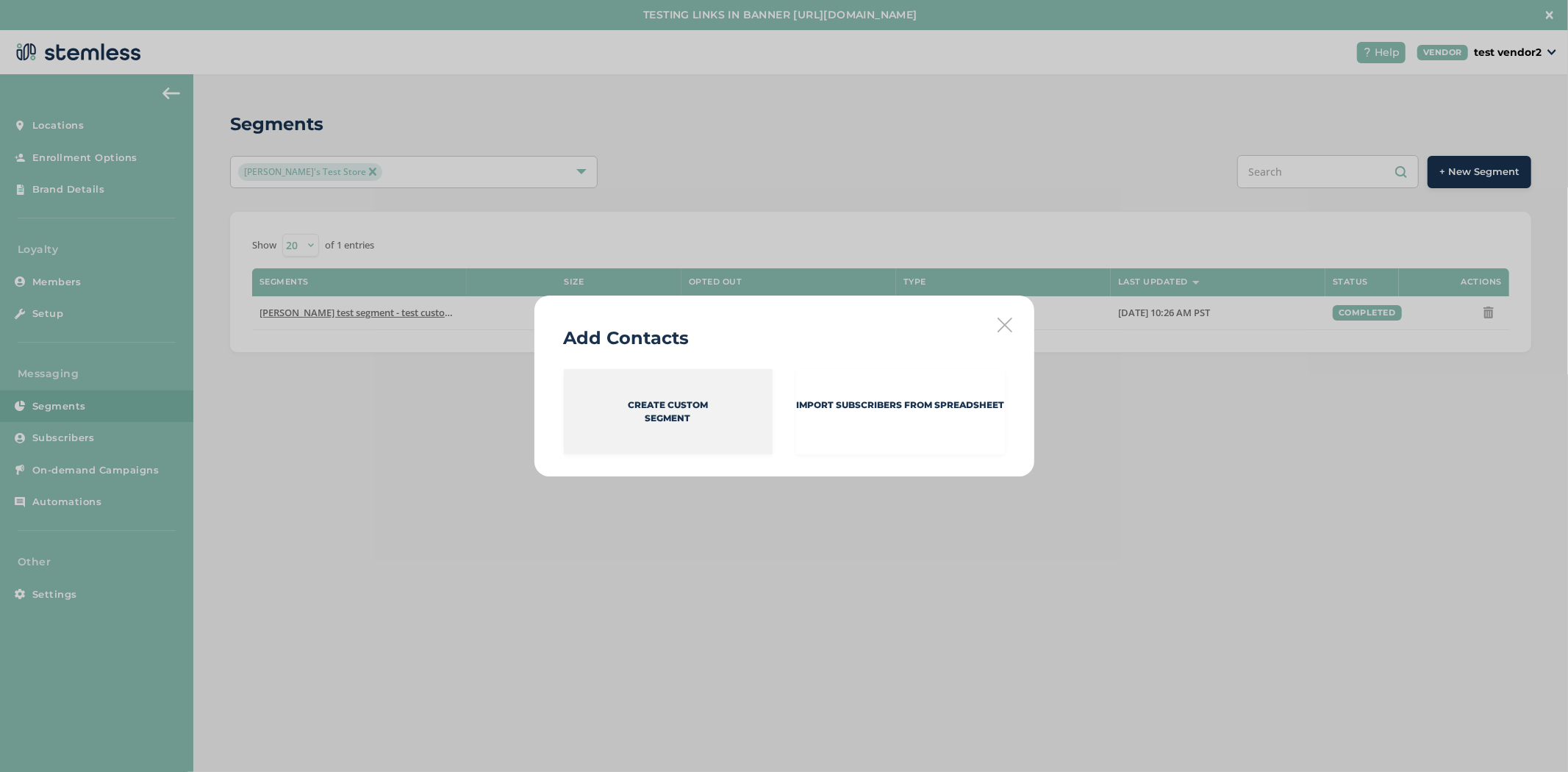
click at [684, 423] on p "Create Custom Segment" at bounding box center [668, 412] width 80 height 26
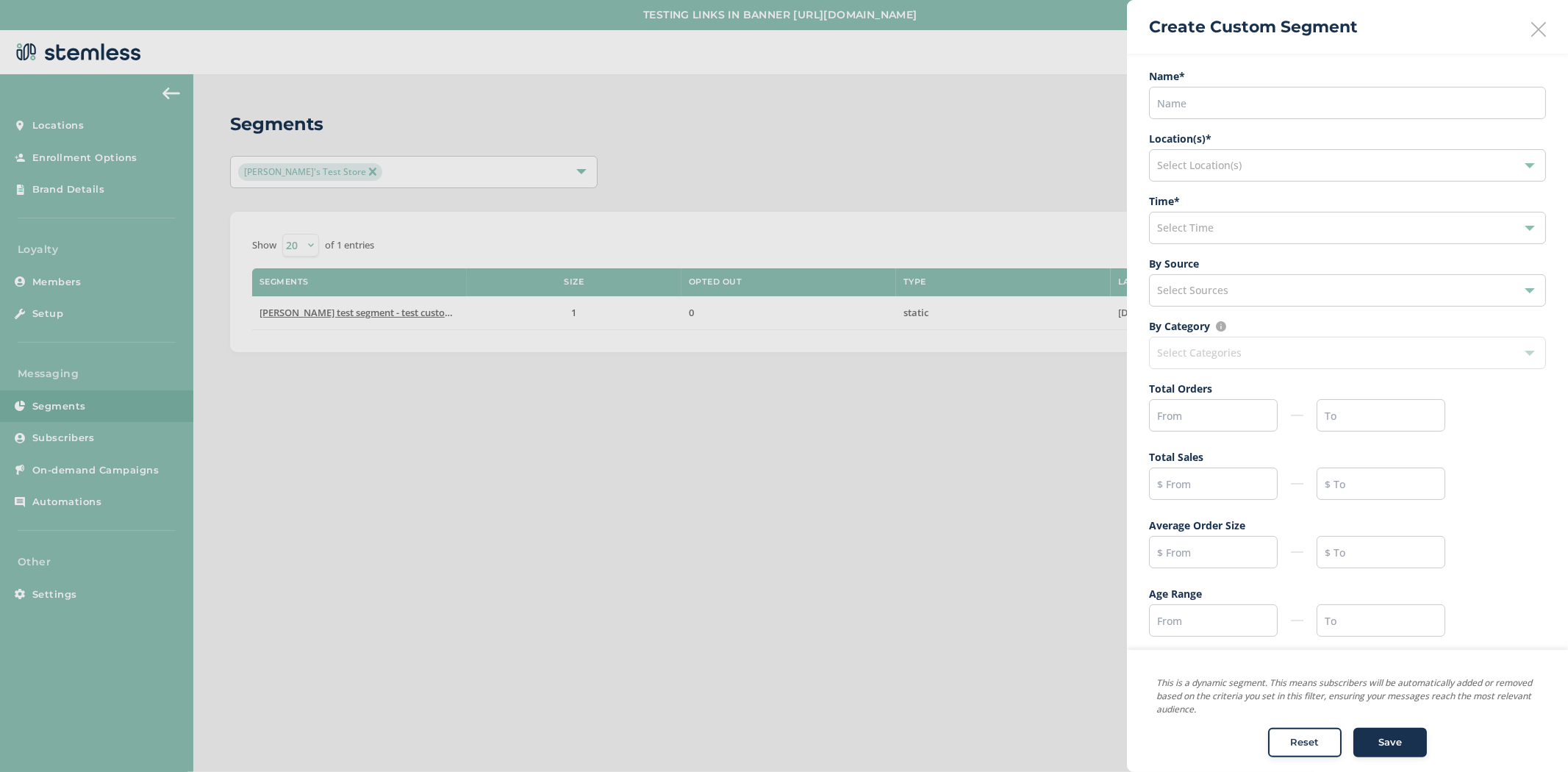
click at [1243, 341] on span "By Category Make sure at least one Location is selected Select Categories" at bounding box center [1347, 344] width 397 height 51
drag, startPoint x: 1215, startPoint y: 406, endPoint x: 1224, endPoint y: 406, distance: 9.0
click at [1224, 406] on input "text" at bounding box center [1214, 416] width 128 height 33
click at [1170, 484] on input "text" at bounding box center [1214, 484] width 128 height 33
click at [1167, 538] on input "text" at bounding box center [1214, 552] width 128 height 33
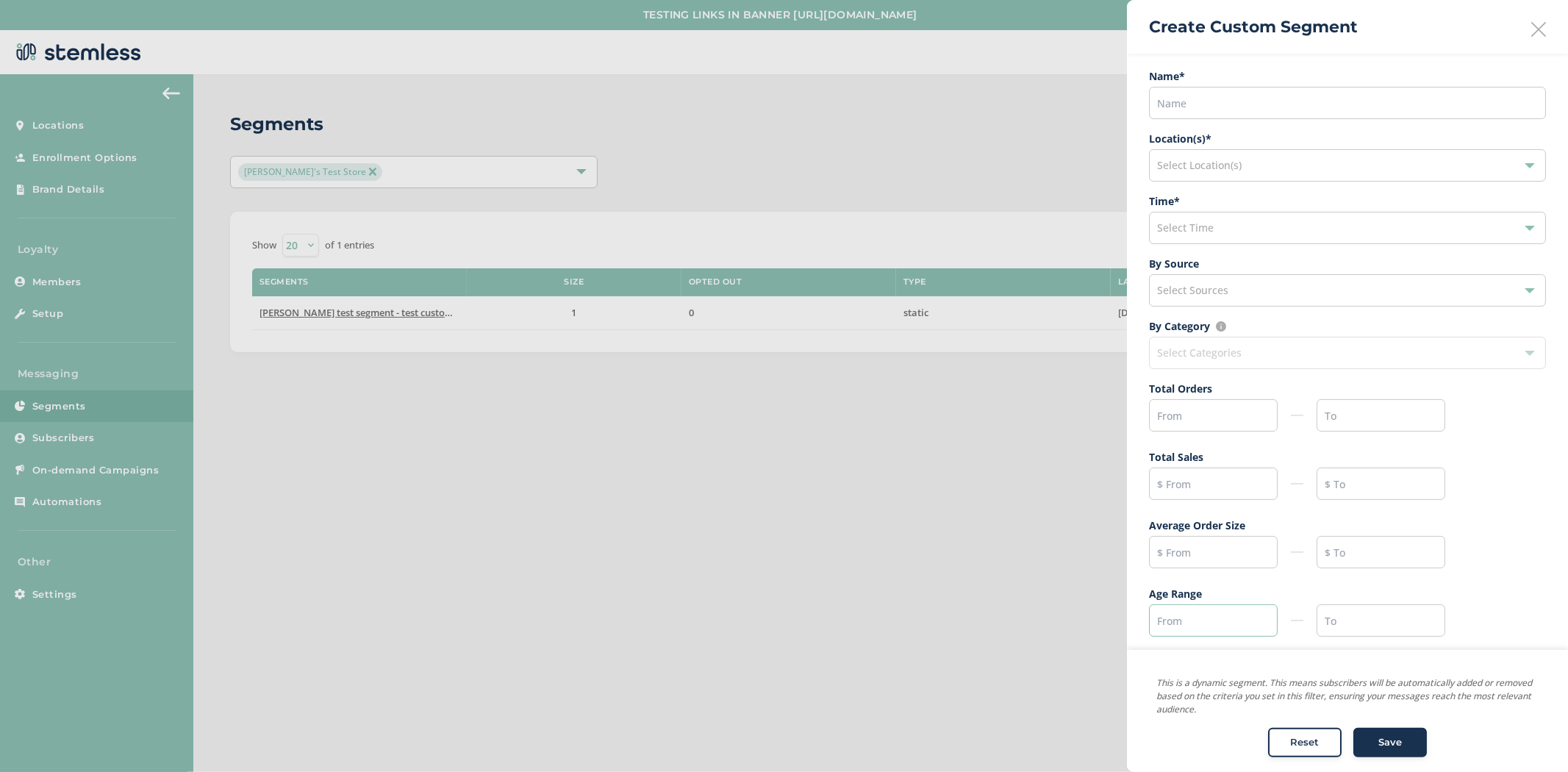
click at [1180, 614] on input "text" at bounding box center [1214, 621] width 128 height 33
click at [67, 490] on div at bounding box center [784, 386] width 1568 height 772
click at [69, 475] on div at bounding box center [784, 386] width 1568 height 772
click at [1533, 28] on icon at bounding box center [1539, 29] width 15 height 15
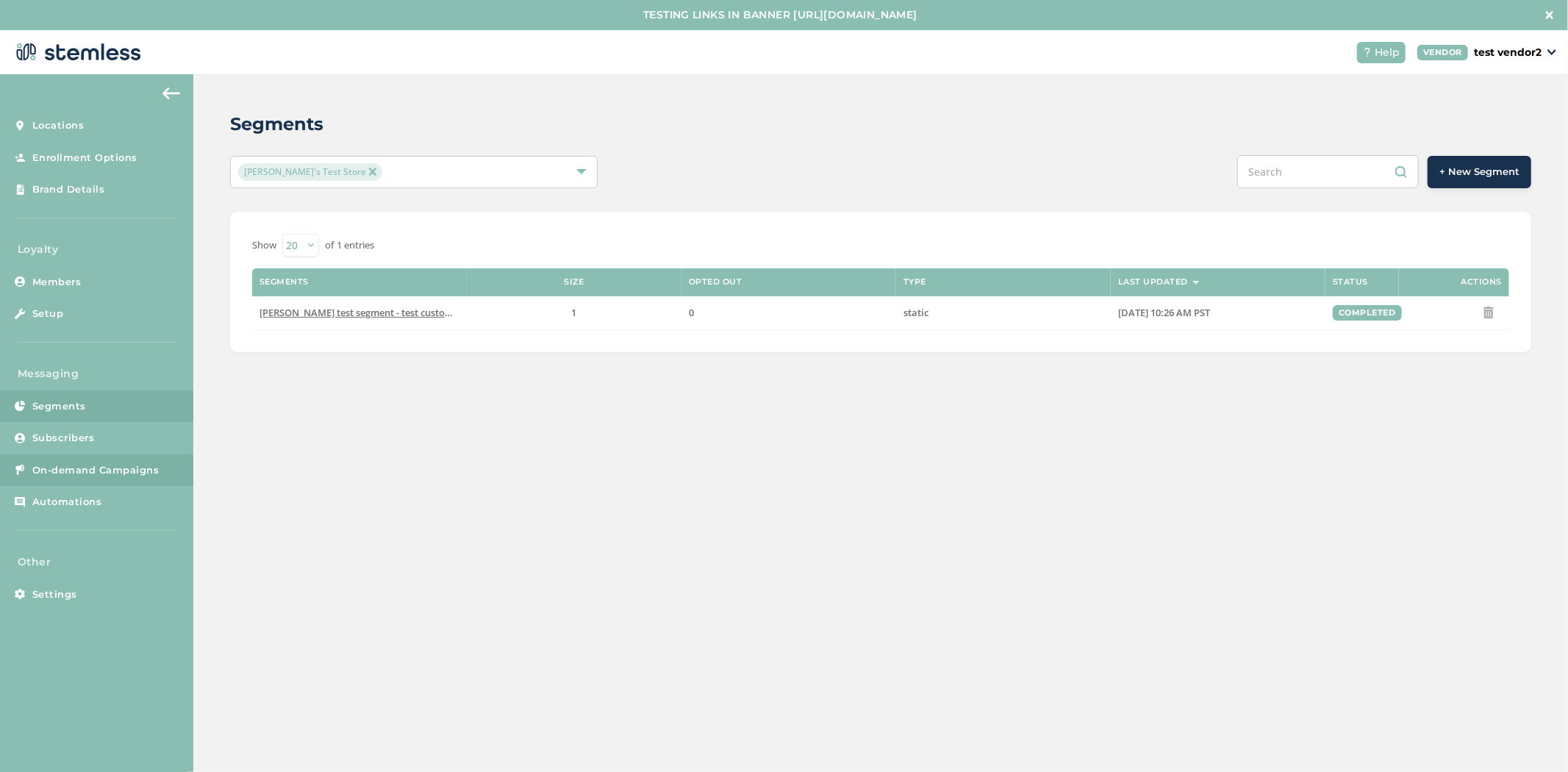
click at [81, 467] on span "On-demand Campaigns" at bounding box center [96, 470] width 127 height 15
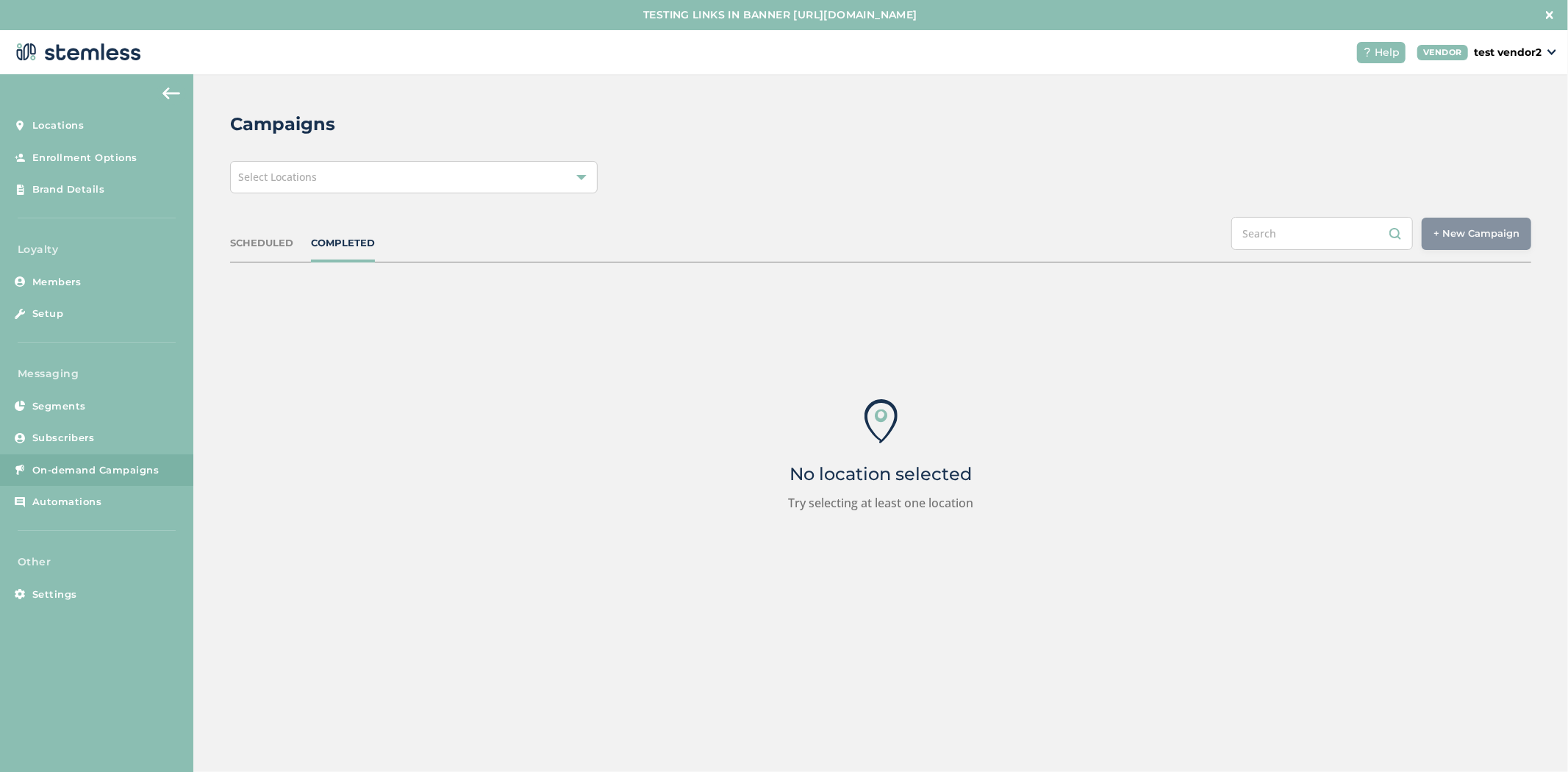
drag, startPoint x: 365, startPoint y: 168, endPoint x: 374, endPoint y: 178, distance: 13.5
click at [370, 170] on div "Select Locations" at bounding box center [413, 177] width 368 height 33
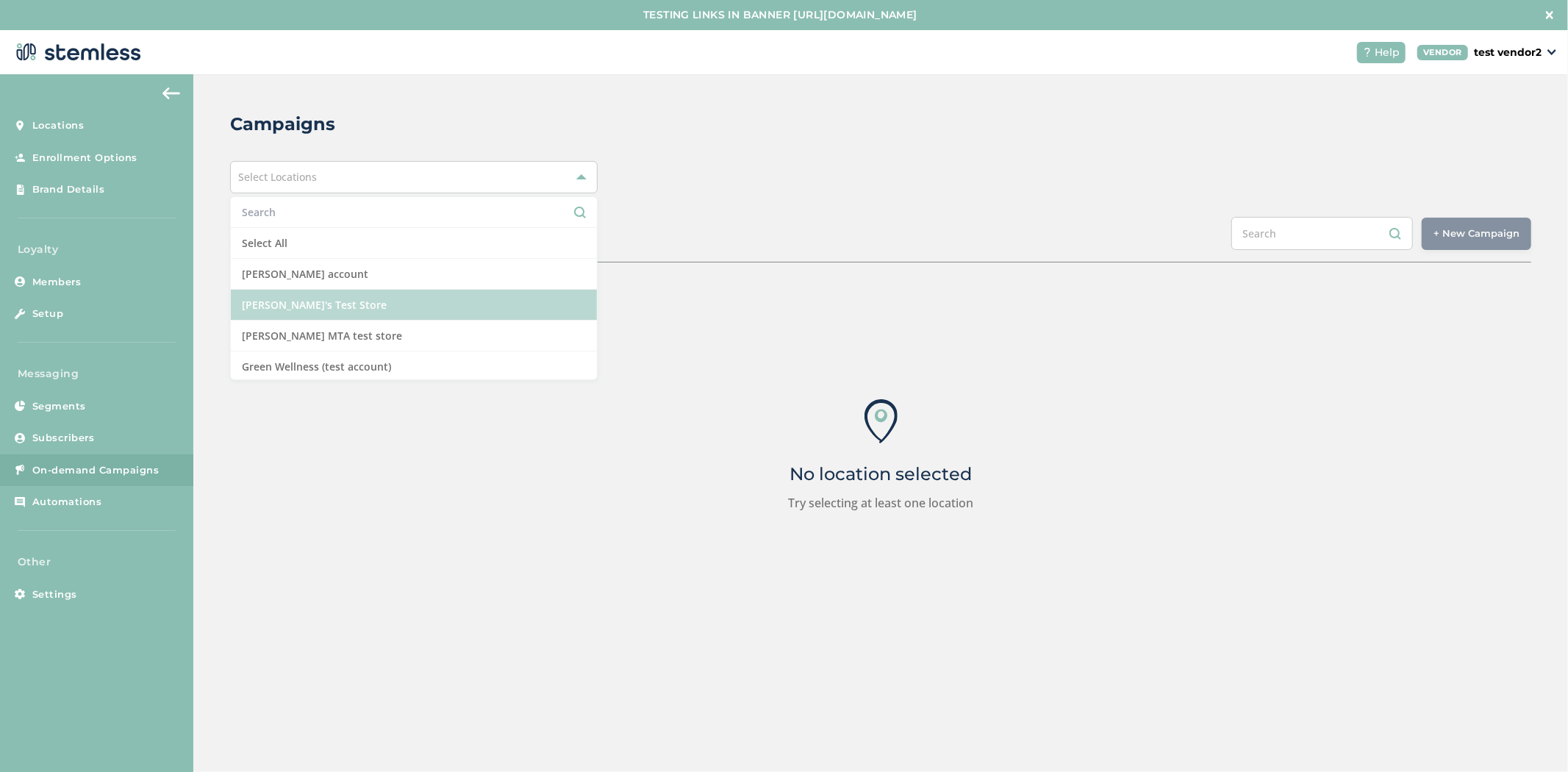
click at [371, 307] on li "[PERSON_NAME]'s Test Store" at bounding box center [413, 305] width 366 height 31
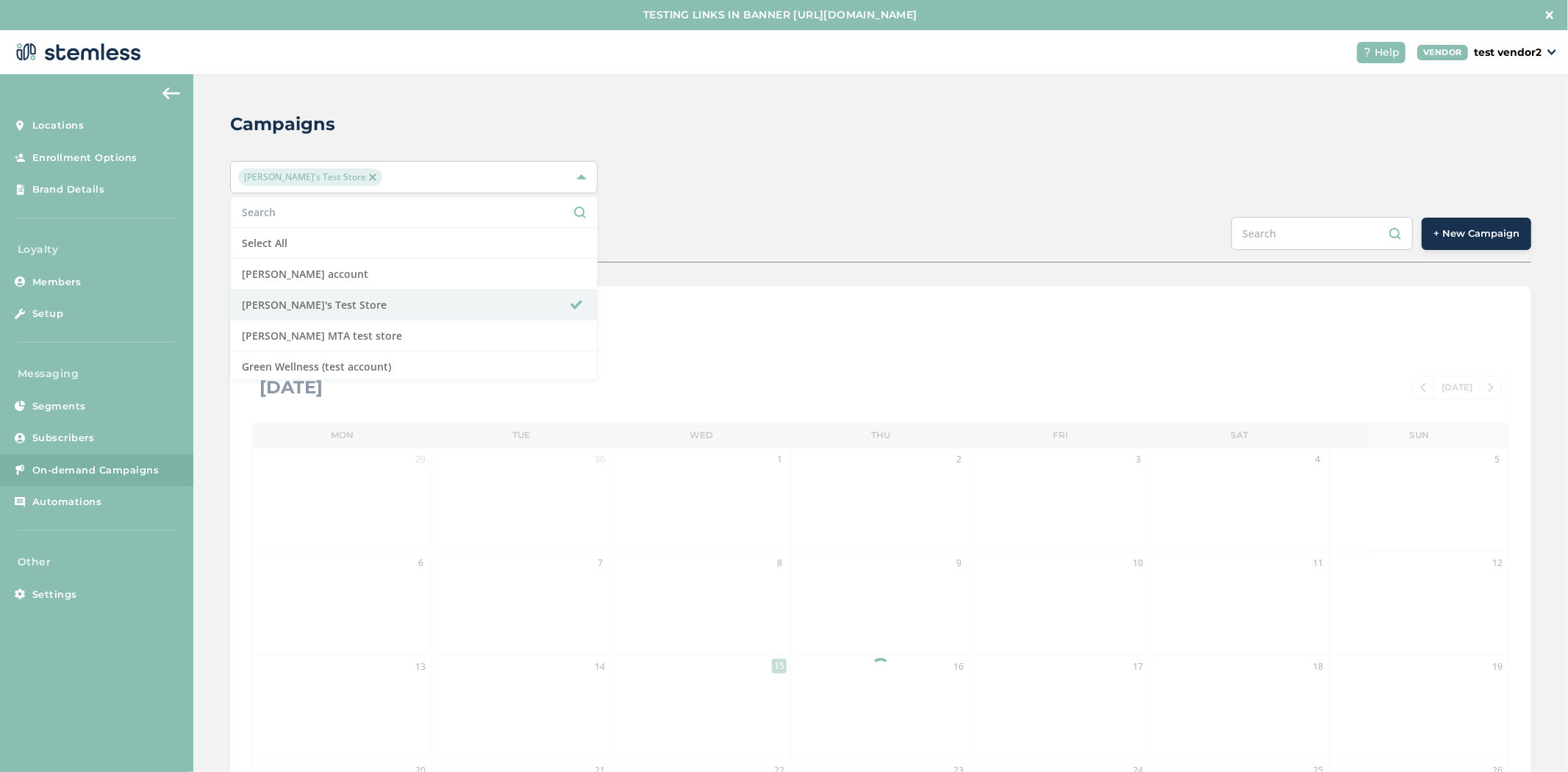
drag, startPoint x: 878, startPoint y: 94, endPoint x: 1416, endPoint y: 223, distance: 553.2
click at [881, 94] on div "Campaigns [PERSON_NAME]'s Test Store Select All [PERSON_NAME] account [PERSON_N…" at bounding box center [881, 550] width 1375 height 952
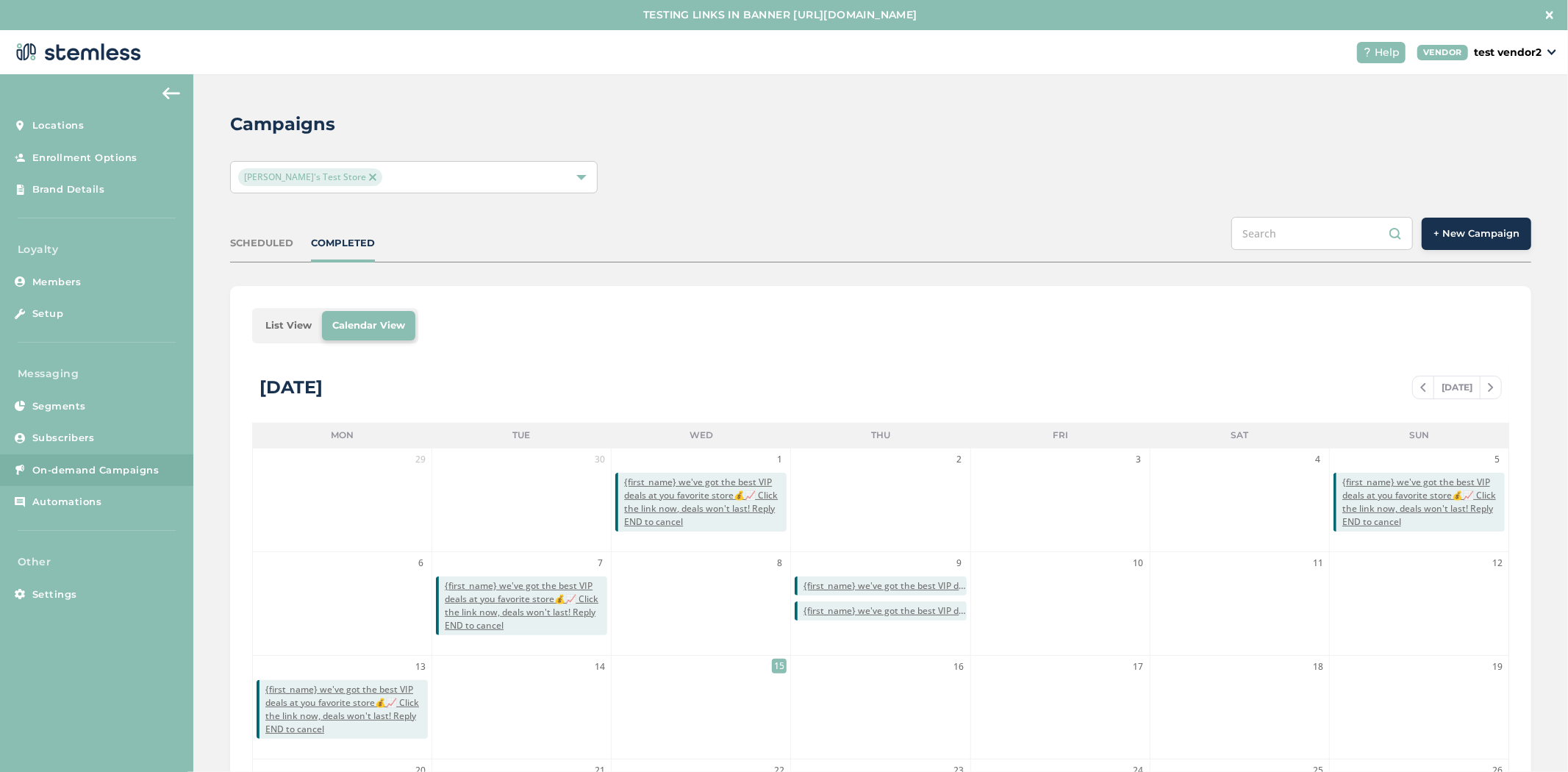
click at [1481, 232] on span "+ New Campaign" at bounding box center [1476, 234] width 86 height 15
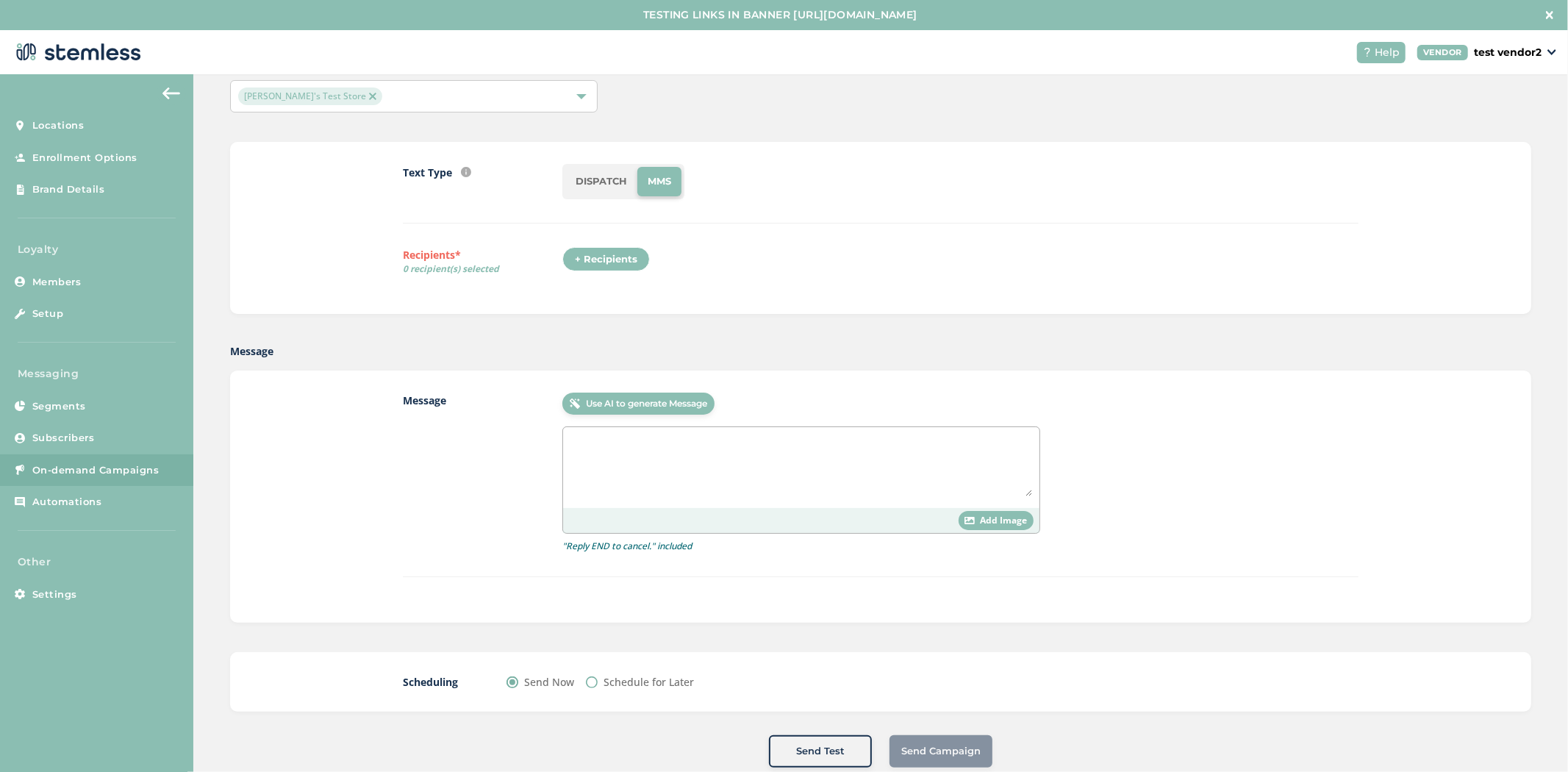
scroll to position [81, 0]
click at [591, 177] on li "DISPATCH" at bounding box center [601, 181] width 72 height 29
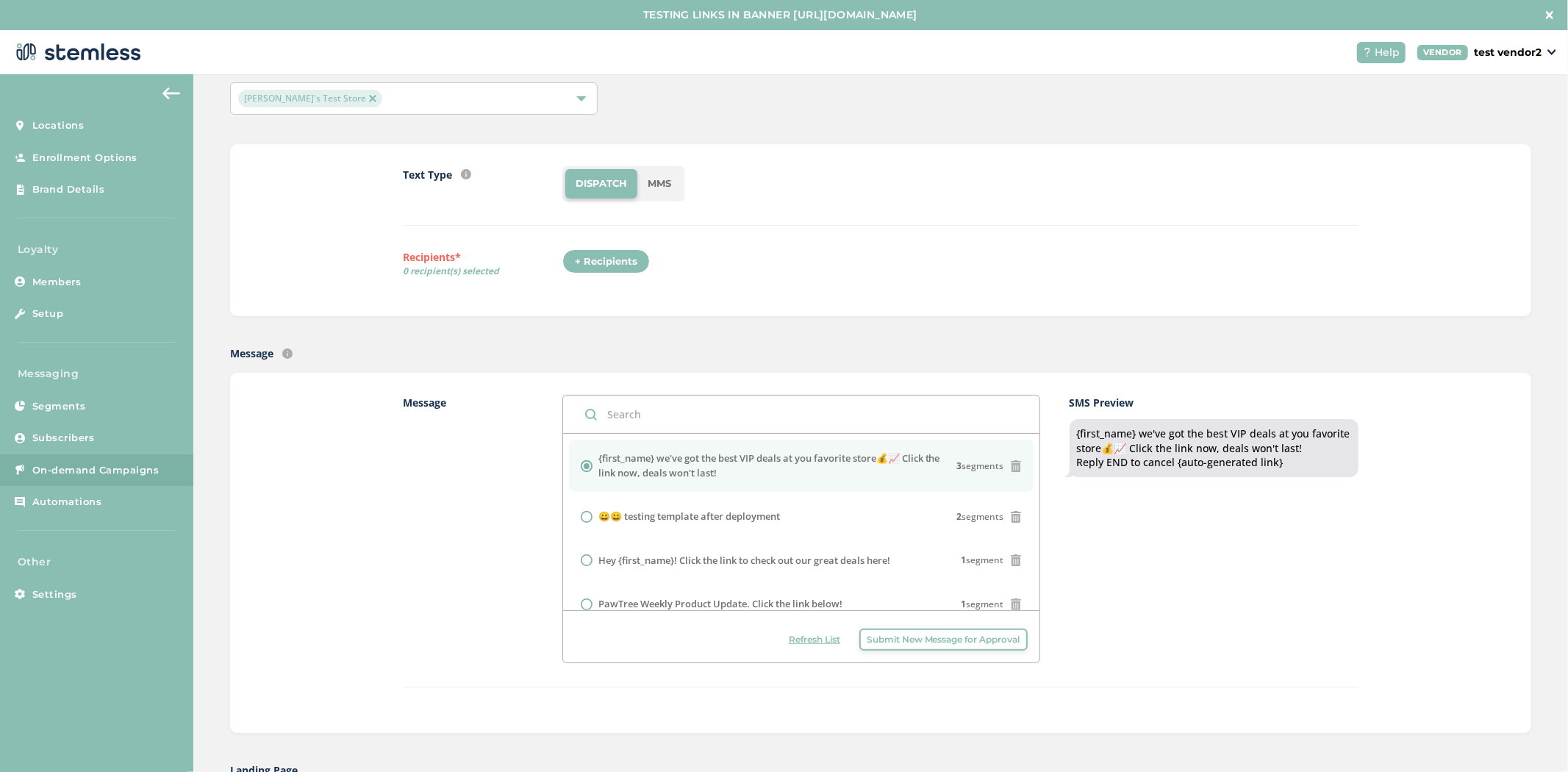
scroll to position [77, 0]
click at [892, 642] on span "Submit New Message for Approval" at bounding box center [943, 641] width 154 height 13
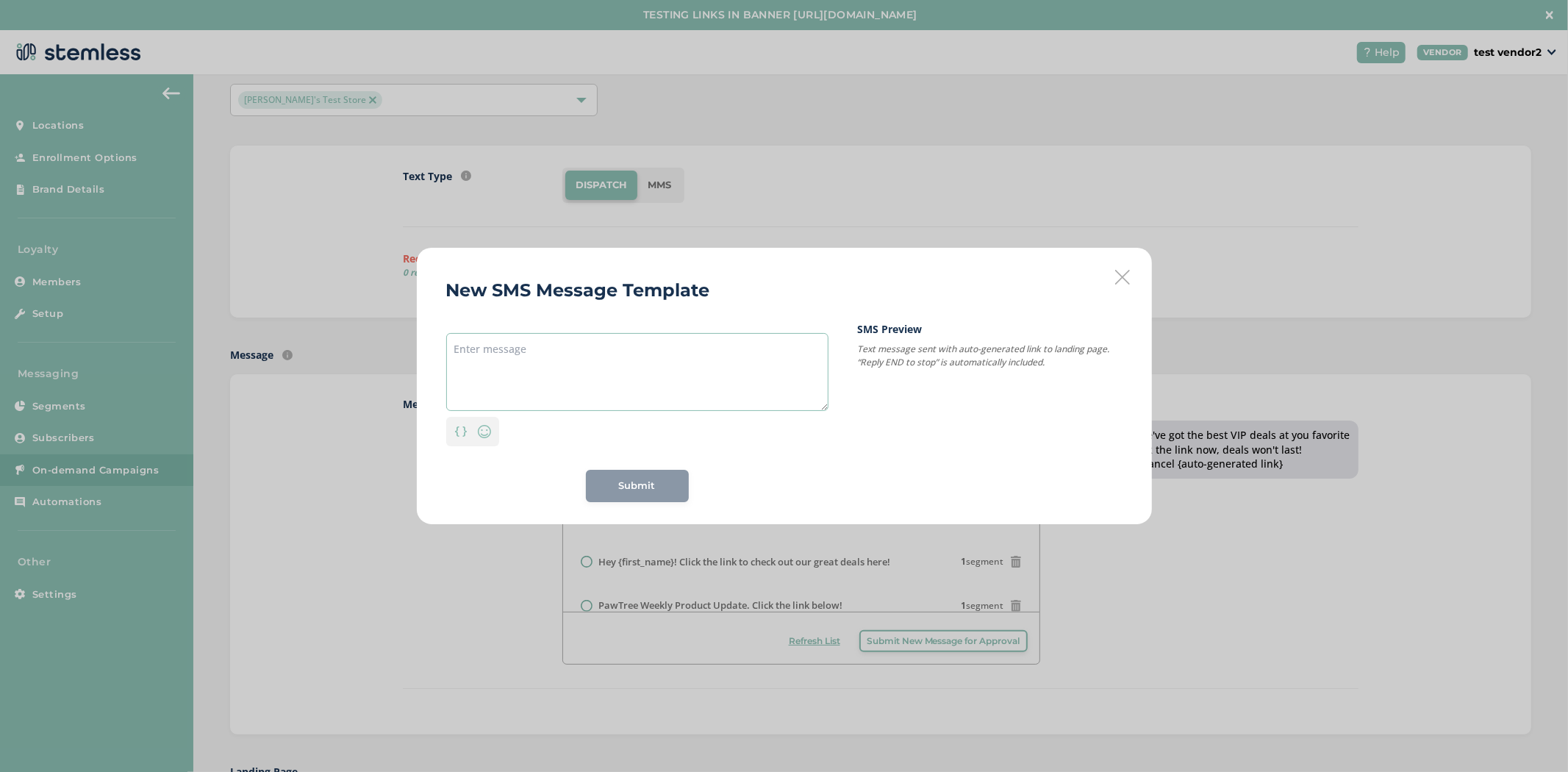
click at [564, 362] on textarea at bounding box center [638, 372] width 382 height 78
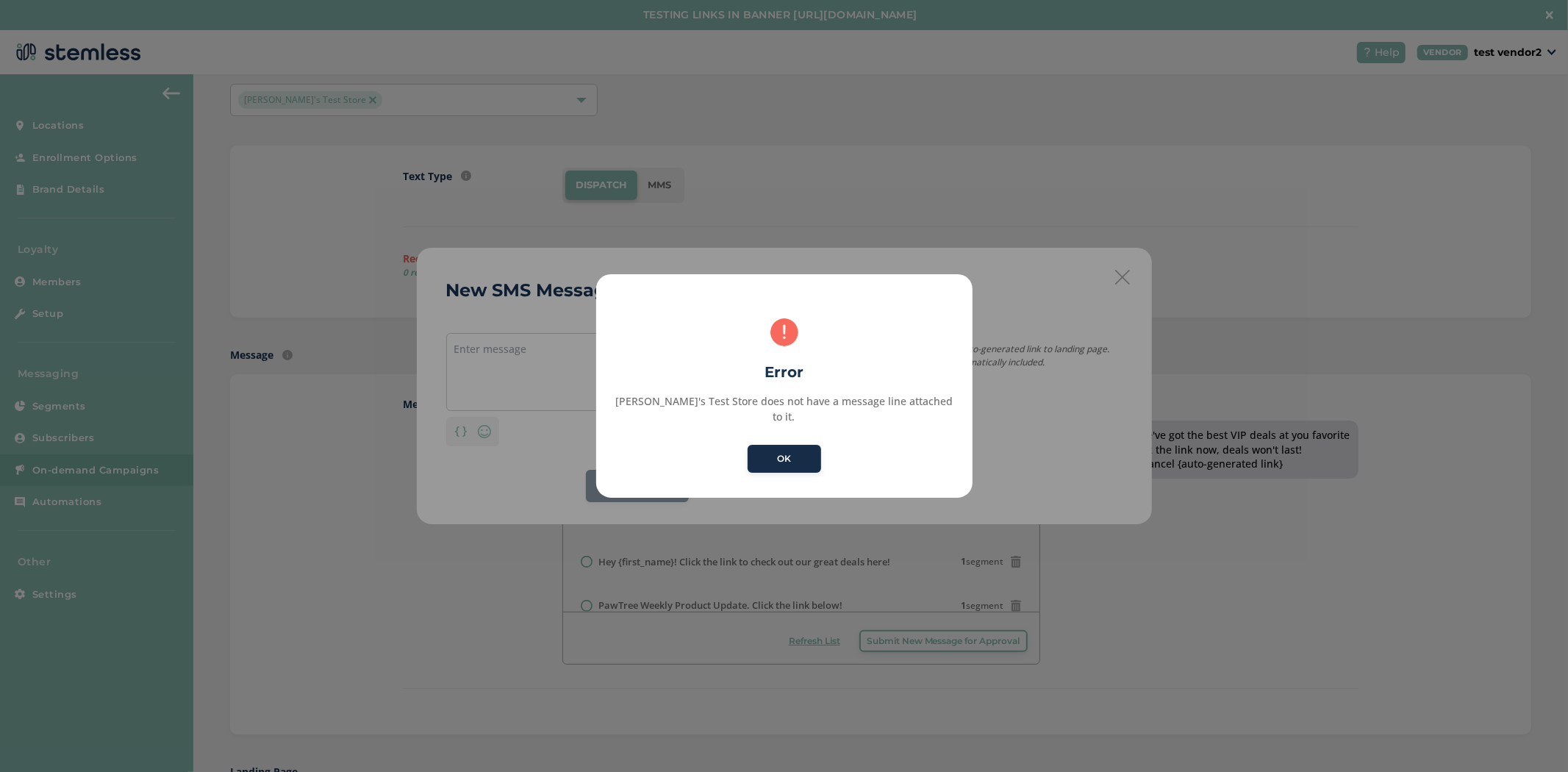
click at [772, 454] on button "OK" at bounding box center [784, 459] width 74 height 28
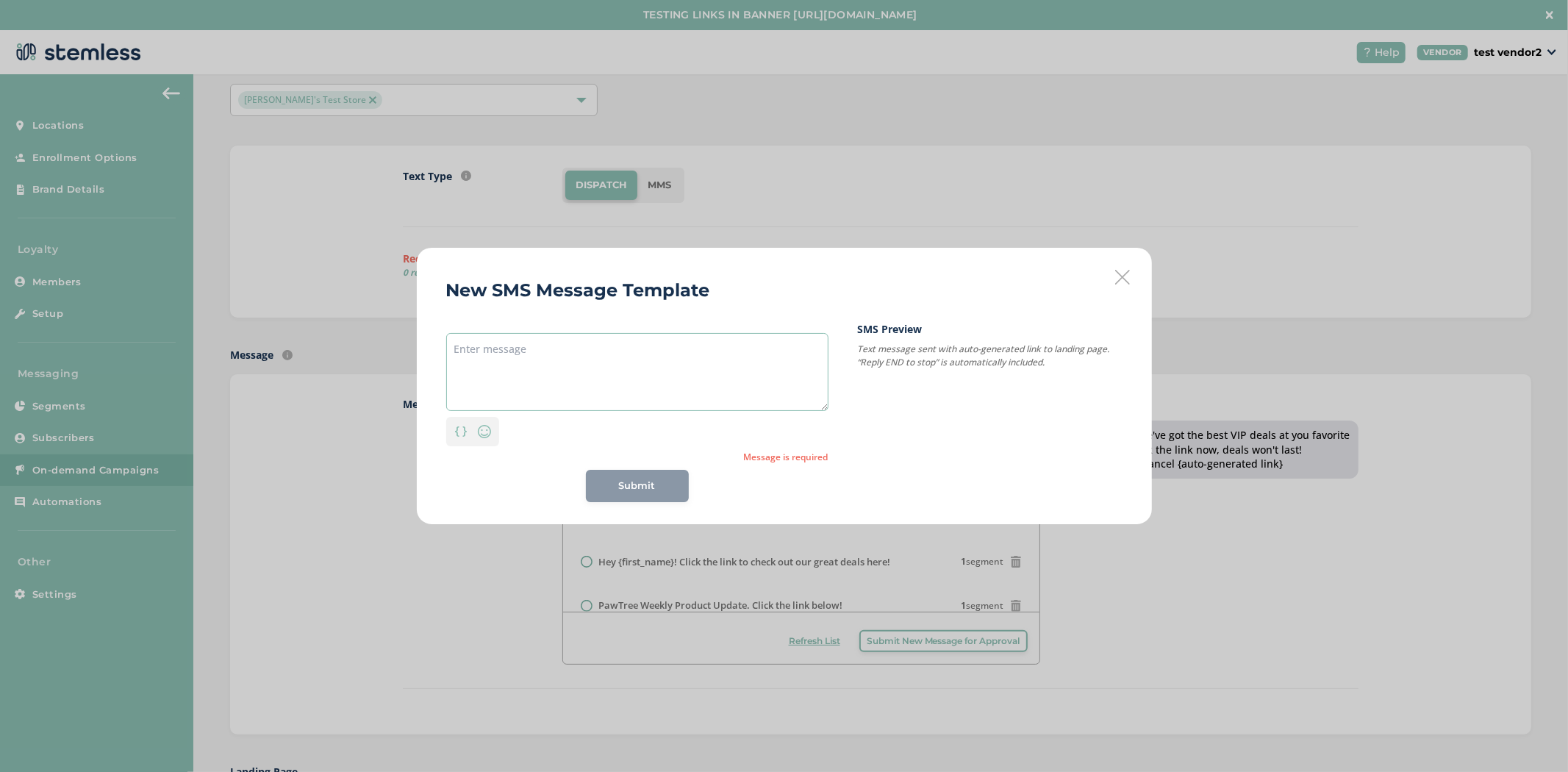
click at [642, 379] on textarea at bounding box center [638, 372] width 382 height 78
click at [464, 437] on div "Personalization" at bounding box center [460, 431] width 23 height 22
click at [459, 360] on div "{first_name}" at bounding box center [460, 359] width 70 height 26
type textarea "{first_name}"
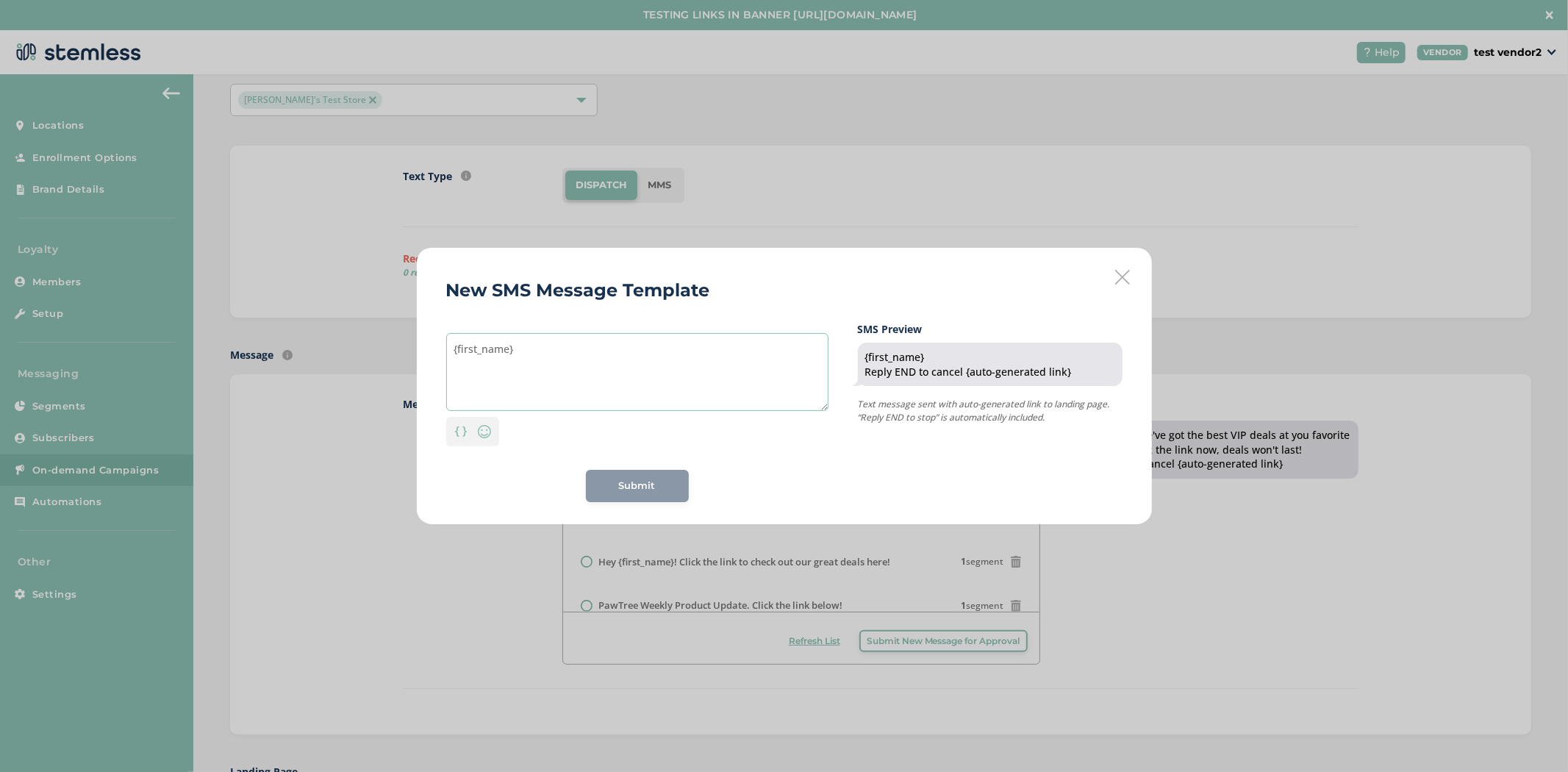
click at [452, 354] on textarea "{first_name}" at bounding box center [638, 372] width 382 height 78
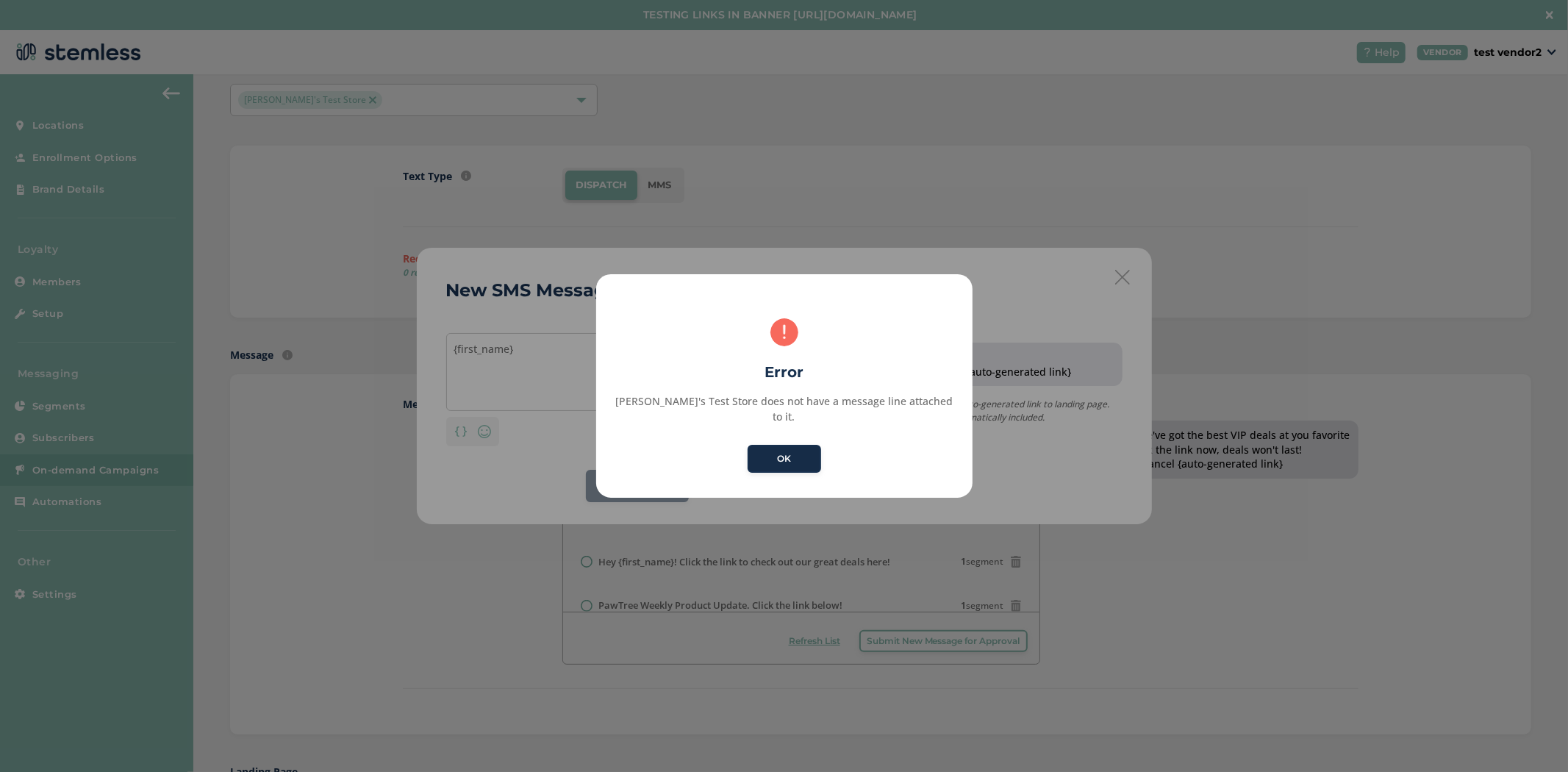
drag, startPoint x: 848, startPoint y: 459, endPoint x: 806, endPoint y: 444, distance: 44.6
click at [824, 448] on div "× Error [PERSON_NAME]'s Test Store does not have a message line attached to it.…" at bounding box center [784, 386] width 376 height 224
drag, startPoint x: 803, startPoint y: 443, endPoint x: 738, endPoint y: 429, distance: 66.5
click at [798, 445] on button "OK" at bounding box center [784, 459] width 74 height 28
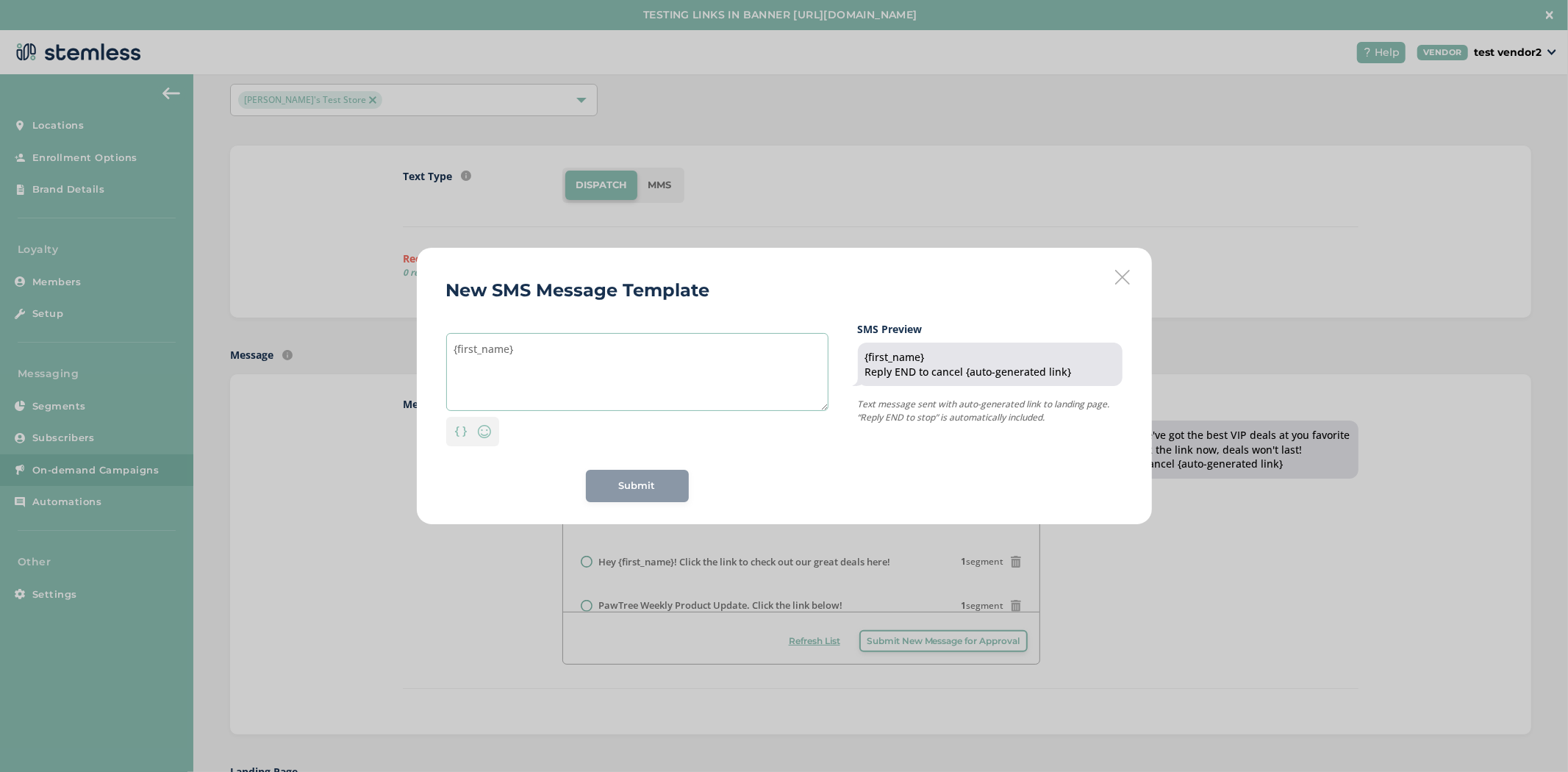
click at [449, 345] on textarea "{first_name}" at bounding box center [638, 372] width 382 height 78
click at [564, 339] on textarea "Hi {first_name}" at bounding box center [638, 372] width 382 height 78
type textarea "Hi {first_name}"
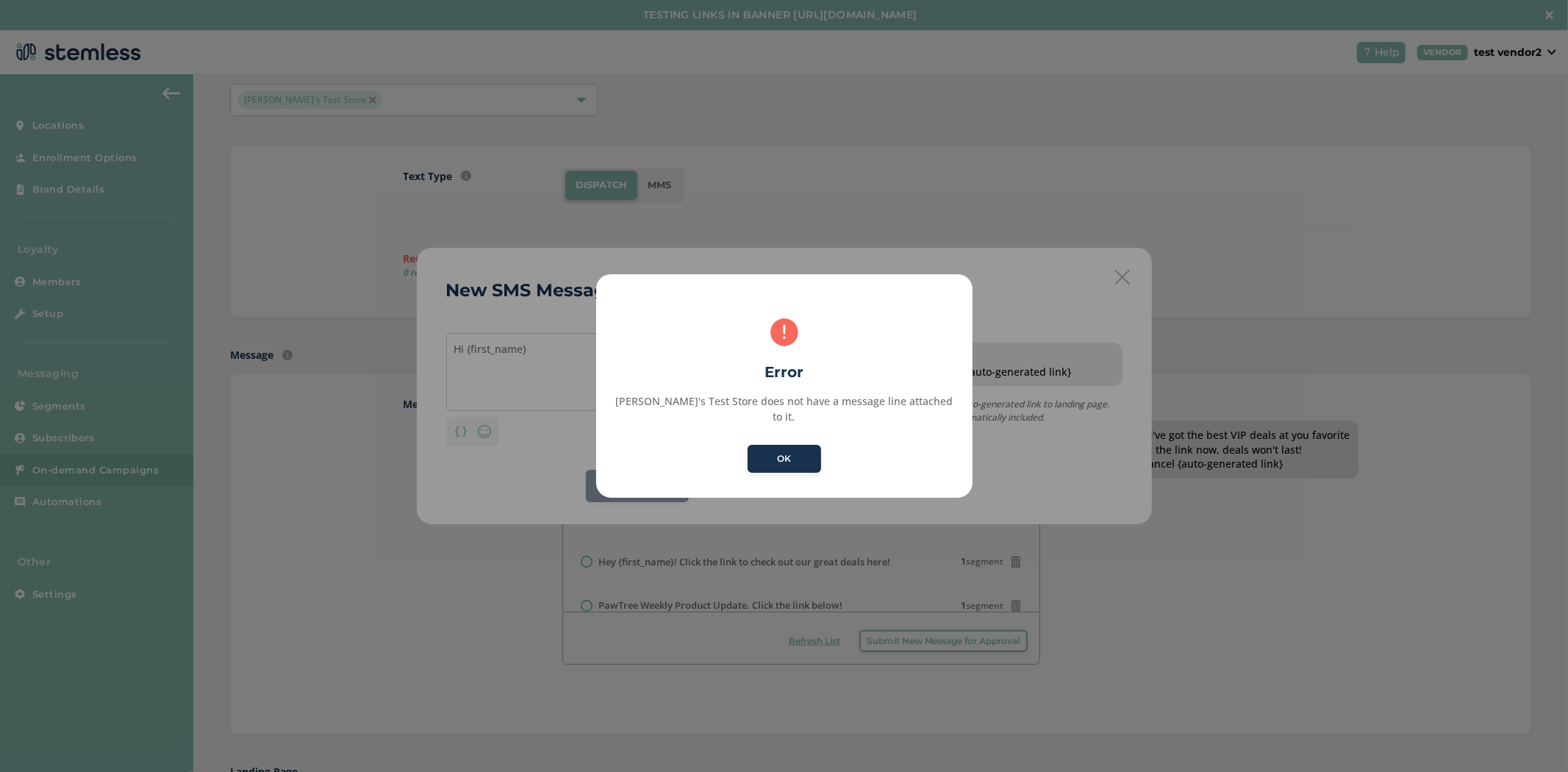
click at [748, 445] on button "OK" at bounding box center [784, 459] width 74 height 28
click at [739, 440] on div "× Error [PERSON_NAME]'s Test Store does not have a message line attached to it.…" at bounding box center [784, 386] width 376 height 224
click at [761, 448] on button "OK" at bounding box center [784, 459] width 74 height 28
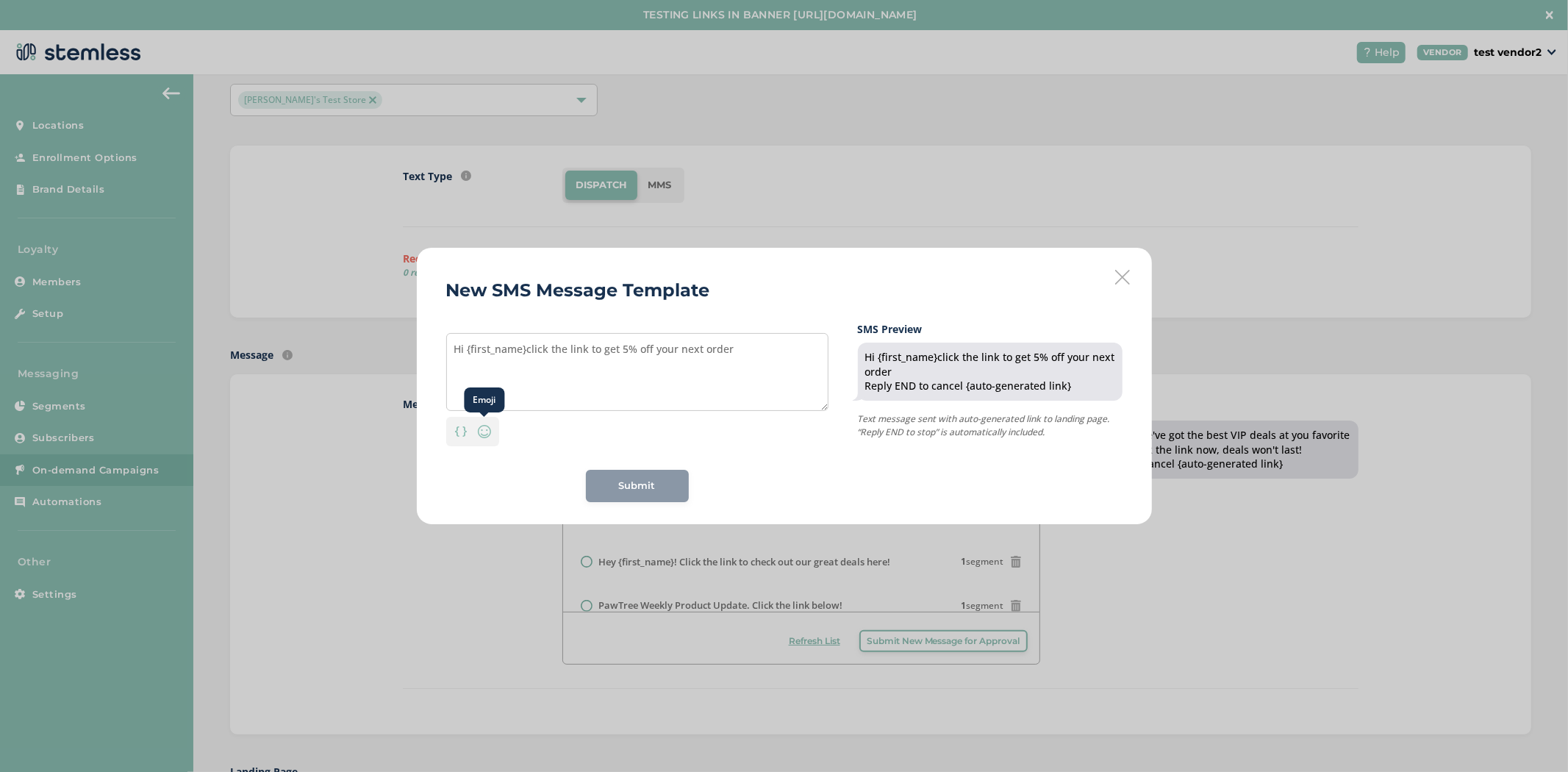
click at [488, 433] on img at bounding box center [484, 431] width 18 height 18
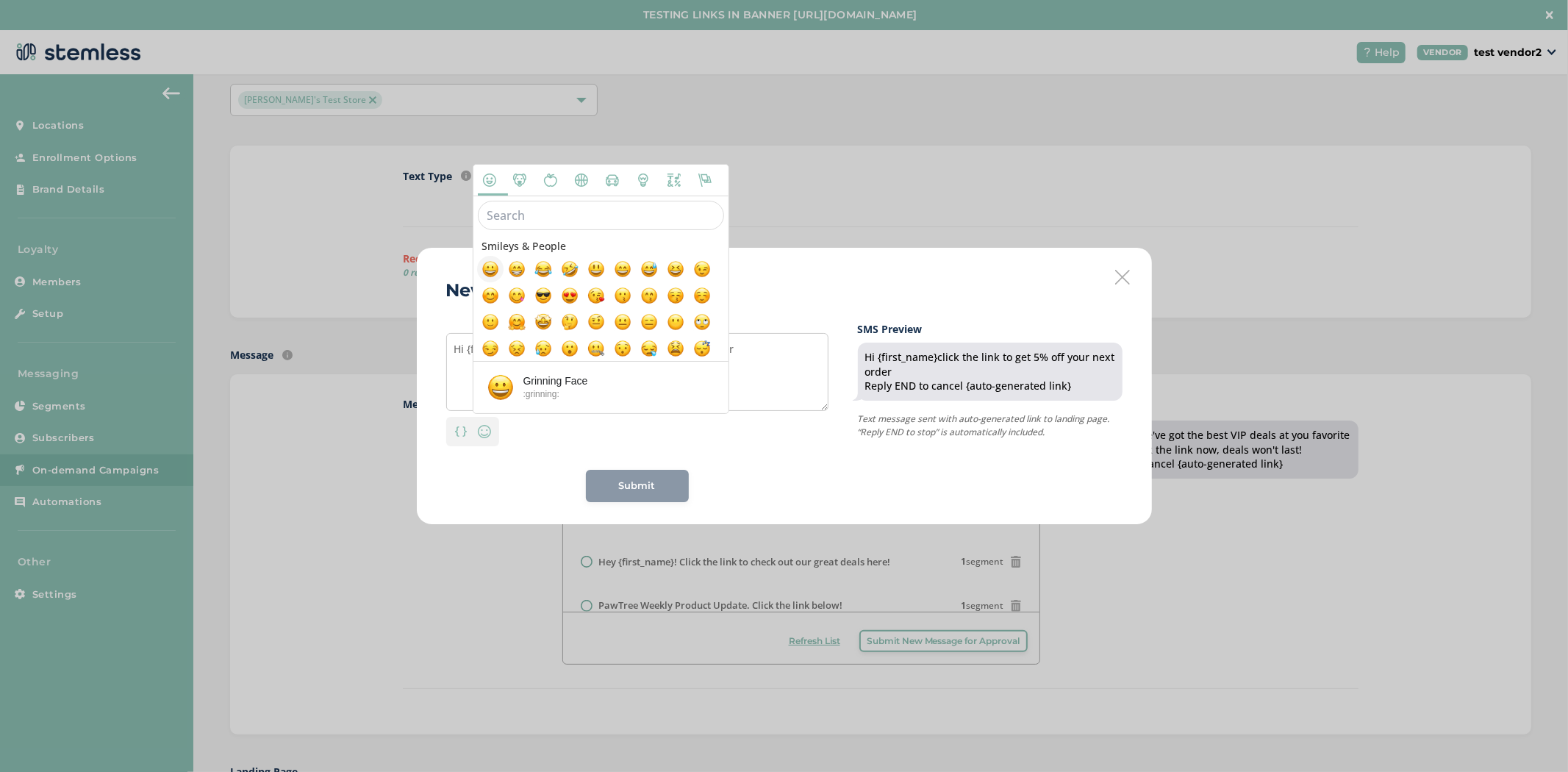
click at [493, 273] on span at bounding box center [490, 269] width 18 height 18
type textarea "Hi {first_name}click the link to get 5% off your next order😀"
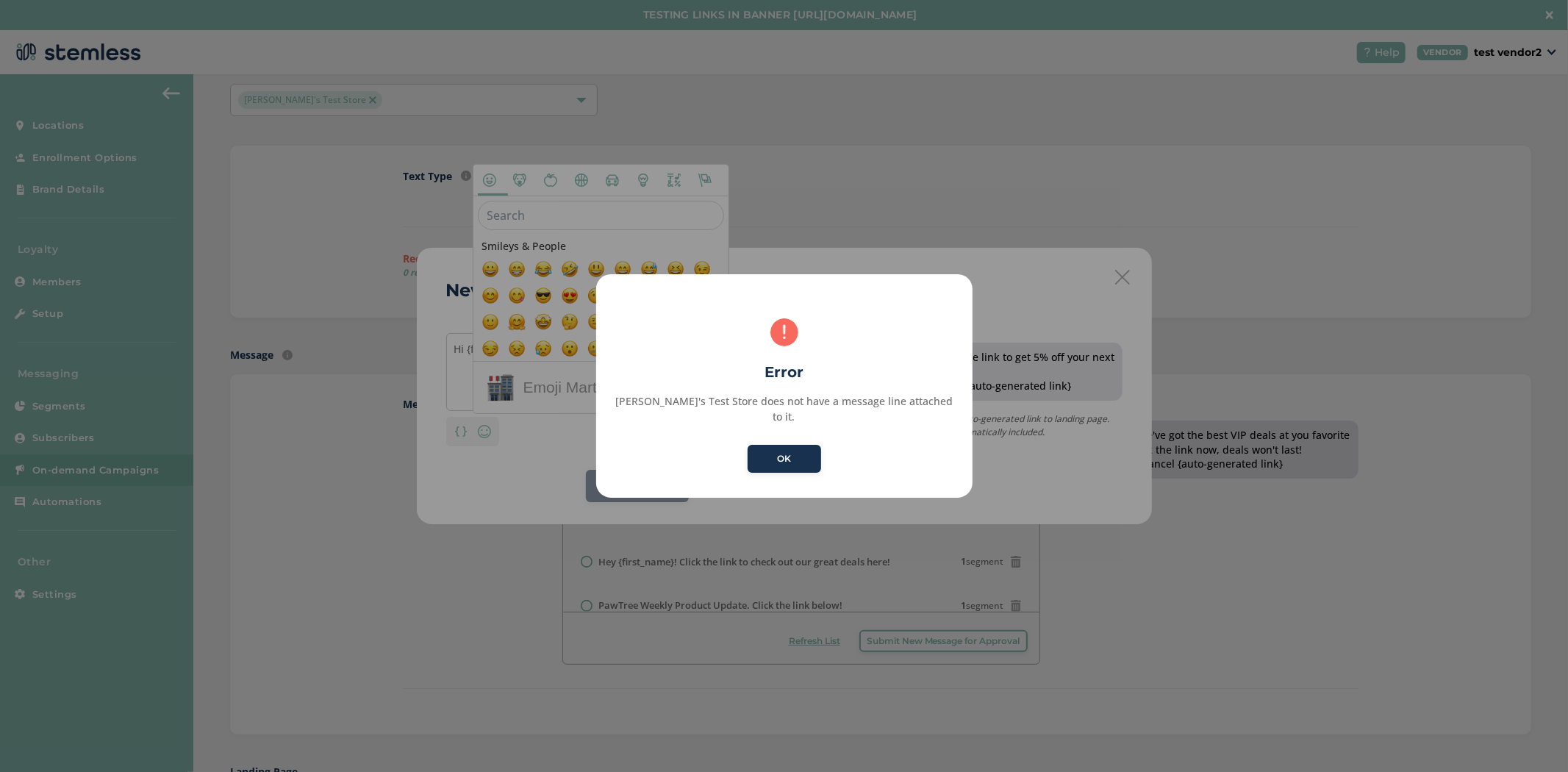
click at [796, 379] on h2 "Error" at bounding box center [784, 372] width 376 height 22
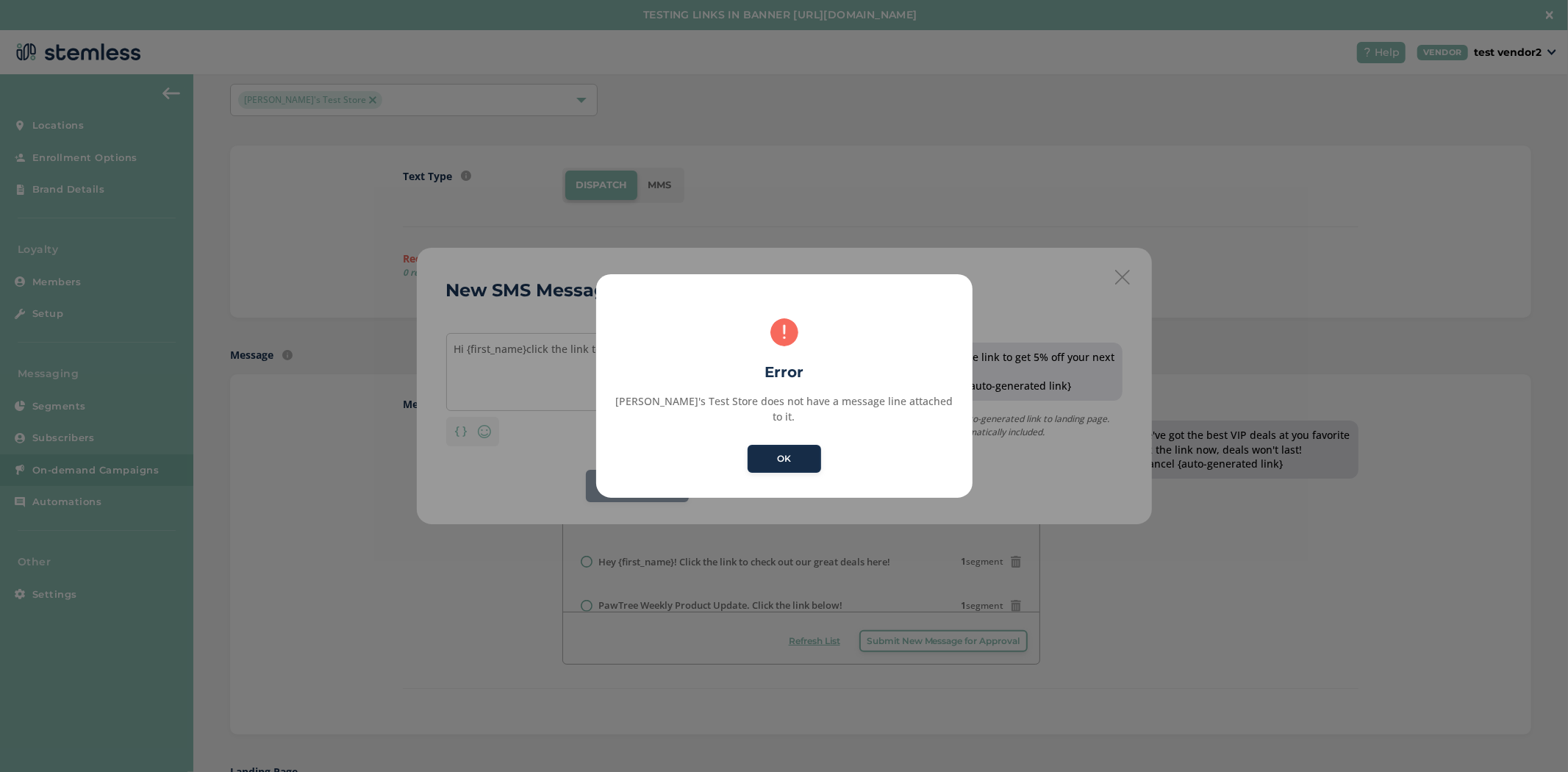
click at [803, 446] on button "OK" at bounding box center [784, 459] width 74 height 28
